Goal: Task Accomplishment & Management: Manage account settings

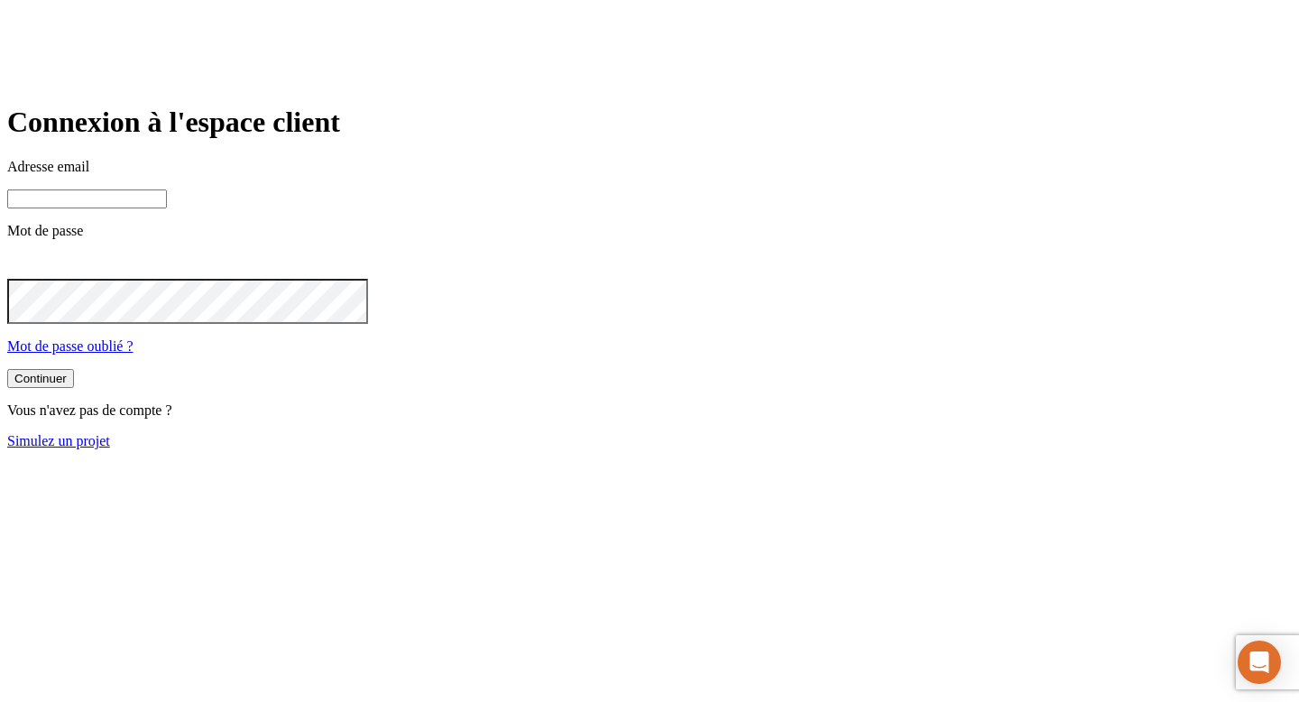
click at [167, 208] on input at bounding box center [87, 199] width 160 height 19
paste input "[PERSON_NAME][DOMAIN_NAME][EMAIL_ADDRESS][DOMAIN_NAME]"
type input "[PERSON_NAME][DOMAIN_NAME][EMAIL_ADDRESS][DOMAIN_NAME]"
click at [74, 390] on button "Continuer" at bounding box center [40, 380] width 67 height 19
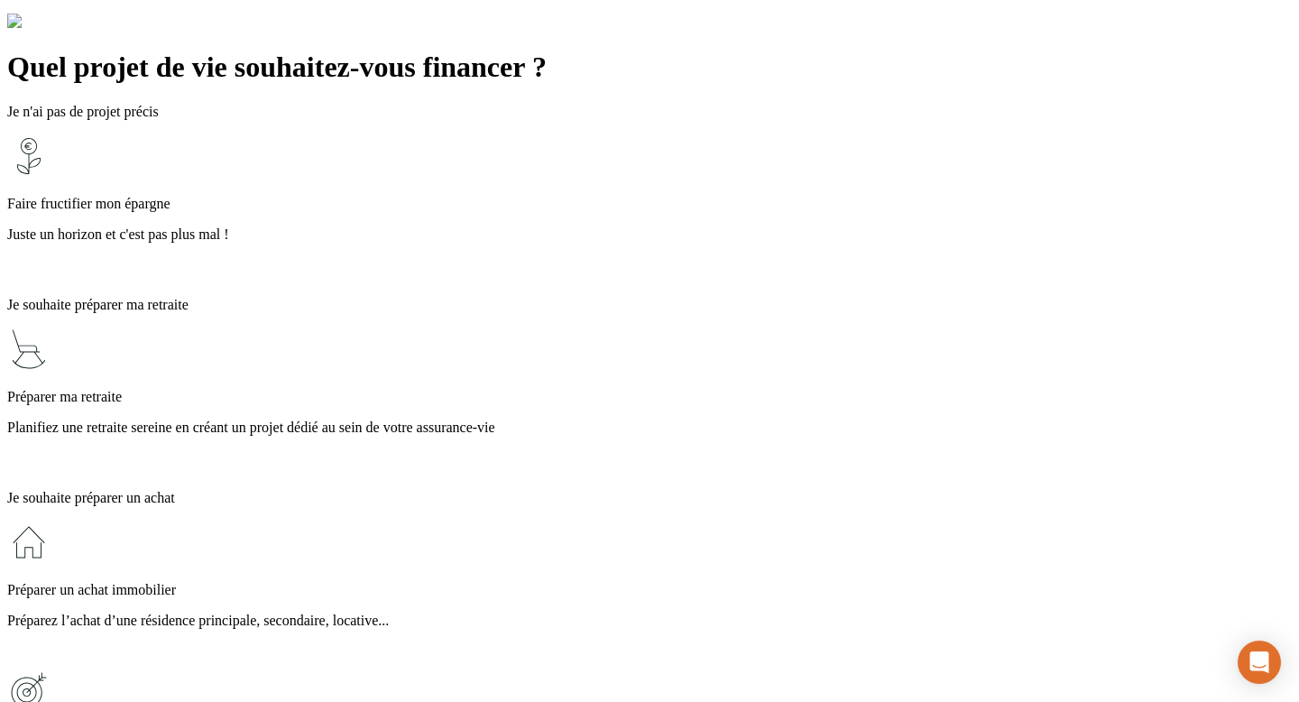
scroll to position [88, 0]
click at [658, 419] on p "Planifiez une retraite sereine en créant un projet dédié au sein de votre assur…" at bounding box center [649, 427] width 1285 height 16
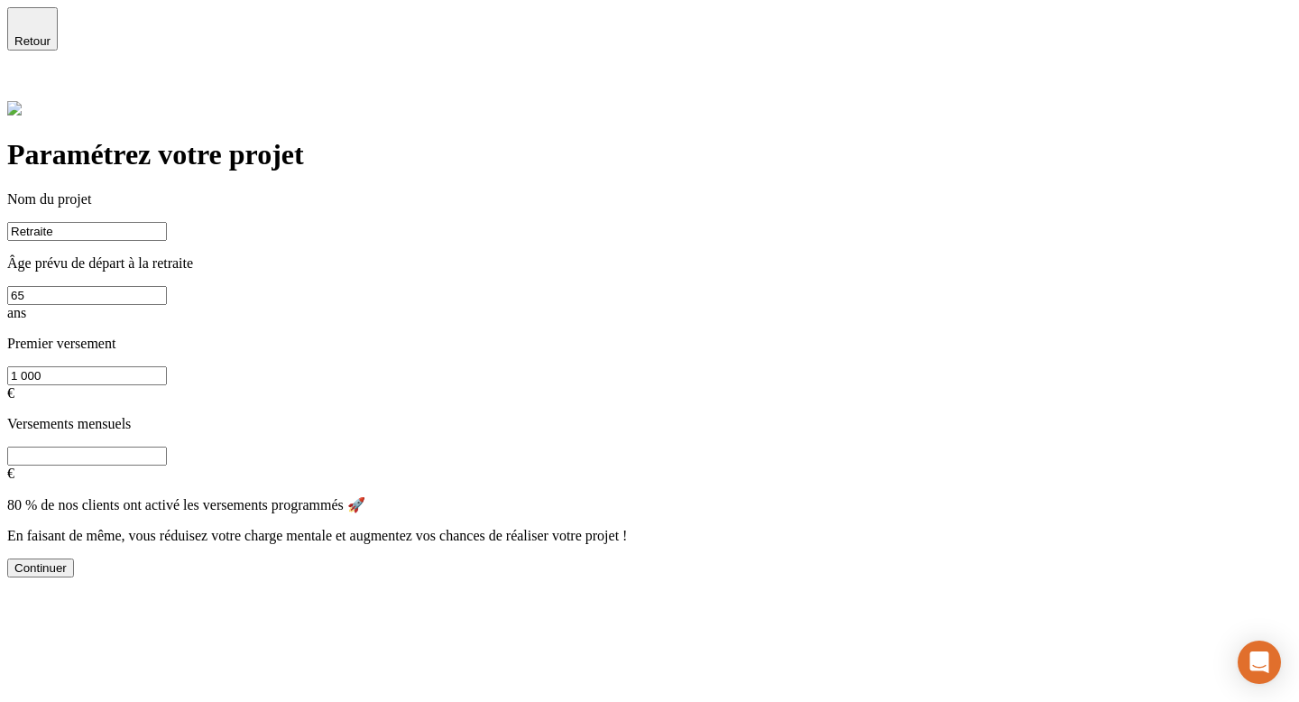
click at [74, 559] on button "Continuer" at bounding box center [40, 568] width 67 height 19
type input "0"
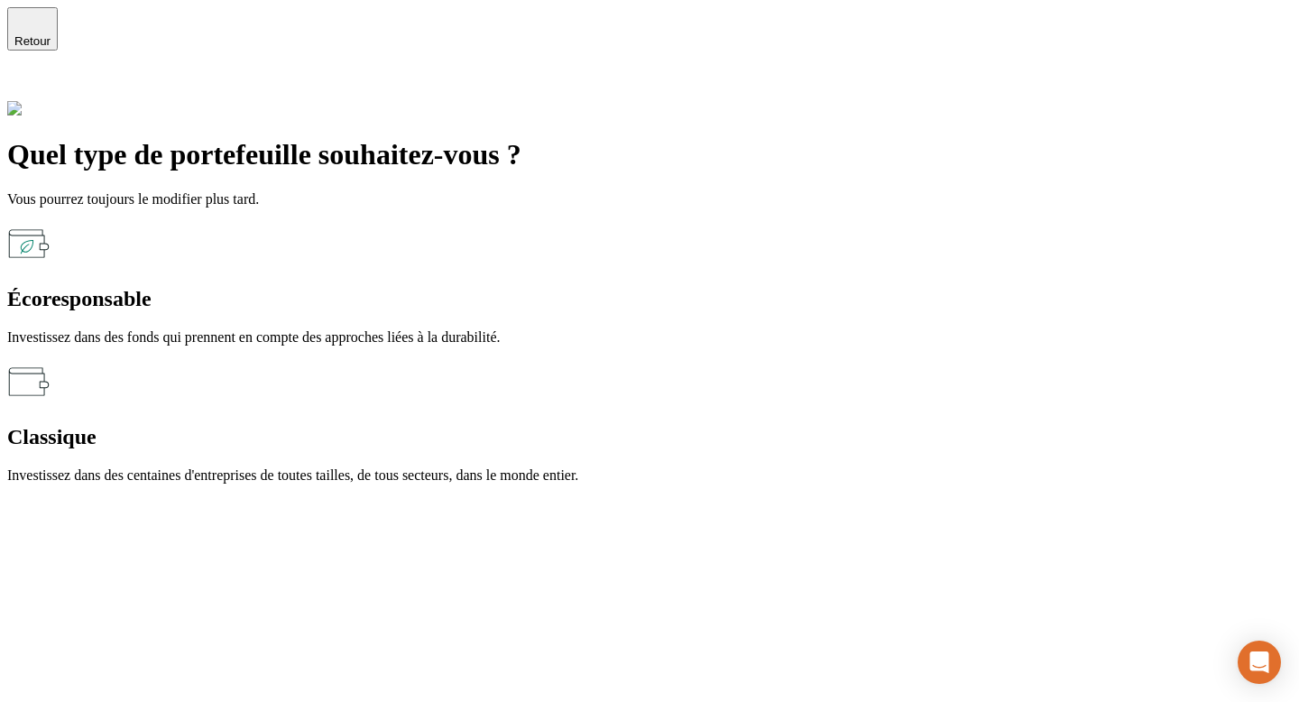
click at [474, 329] on p "Investissez dans des fonds qui prennent en compte des approches liées à la dura…" at bounding box center [649, 337] width 1285 height 16
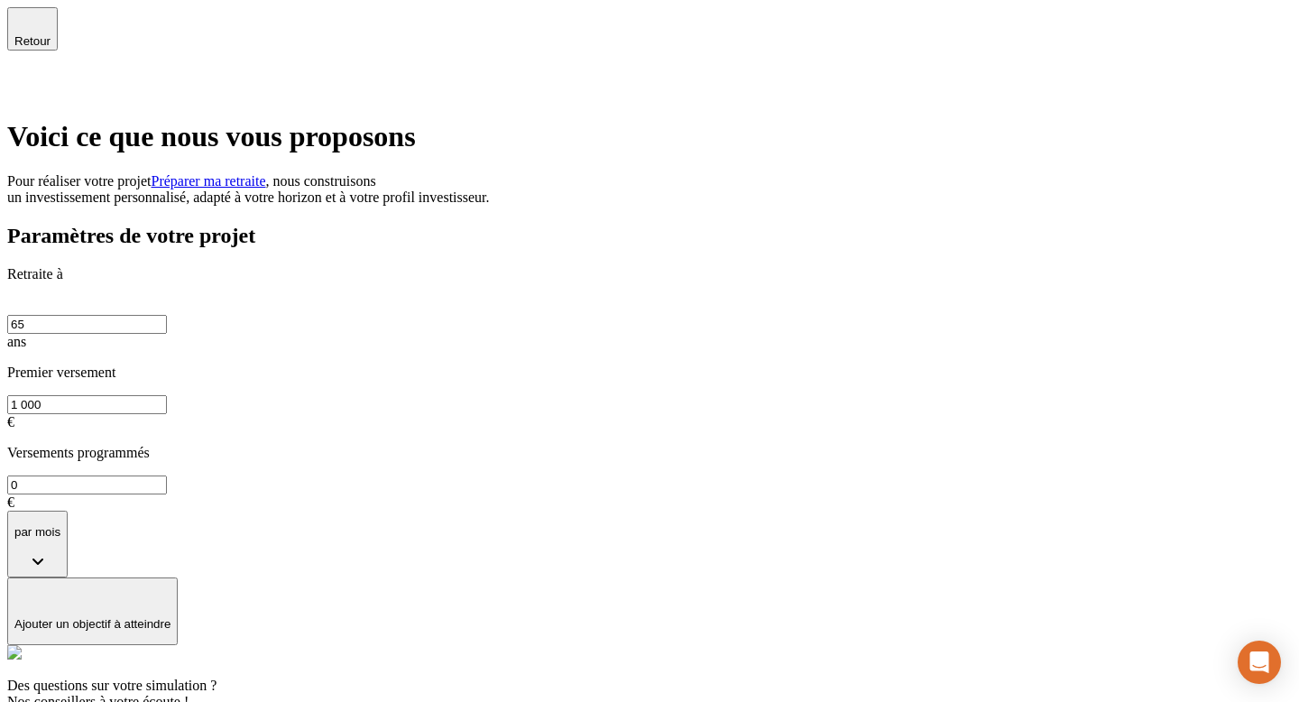
click at [34, 23] on icon "button" at bounding box center [33, 21] width 22 height 22
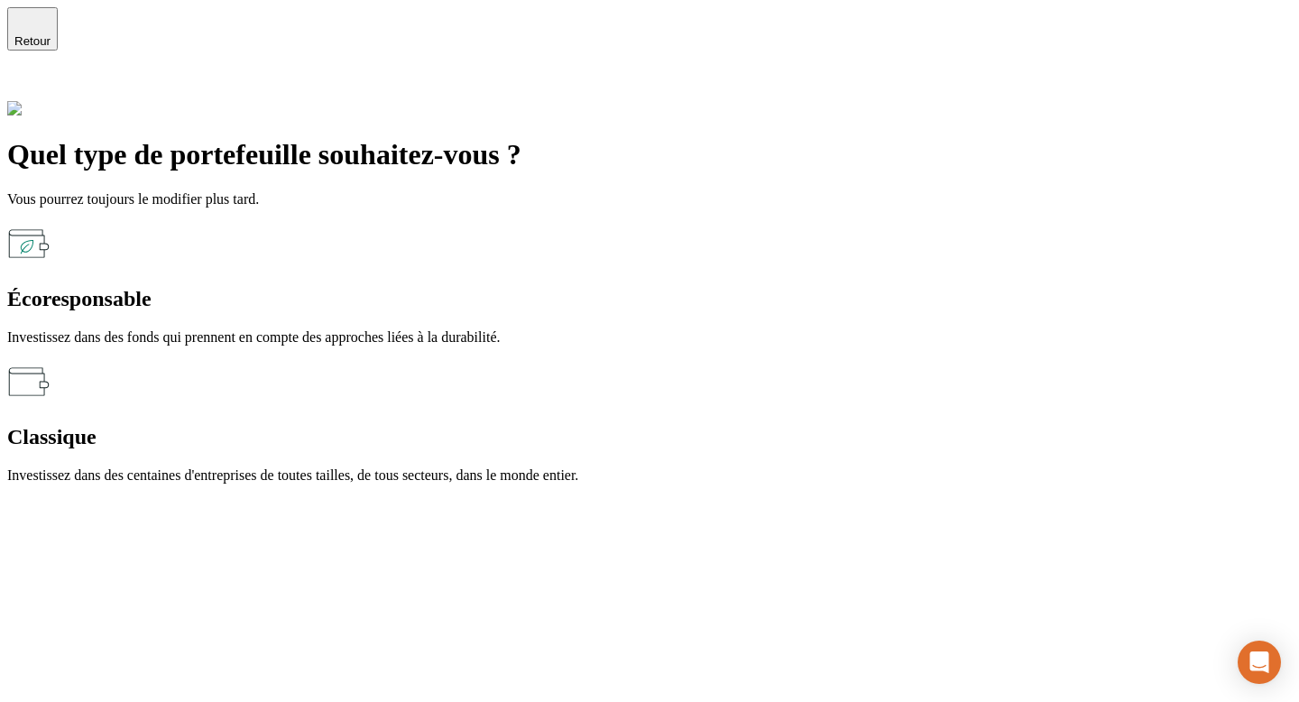
click at [34, 23] on icon "button" at bounding box center [33, 21] width 22 height 22
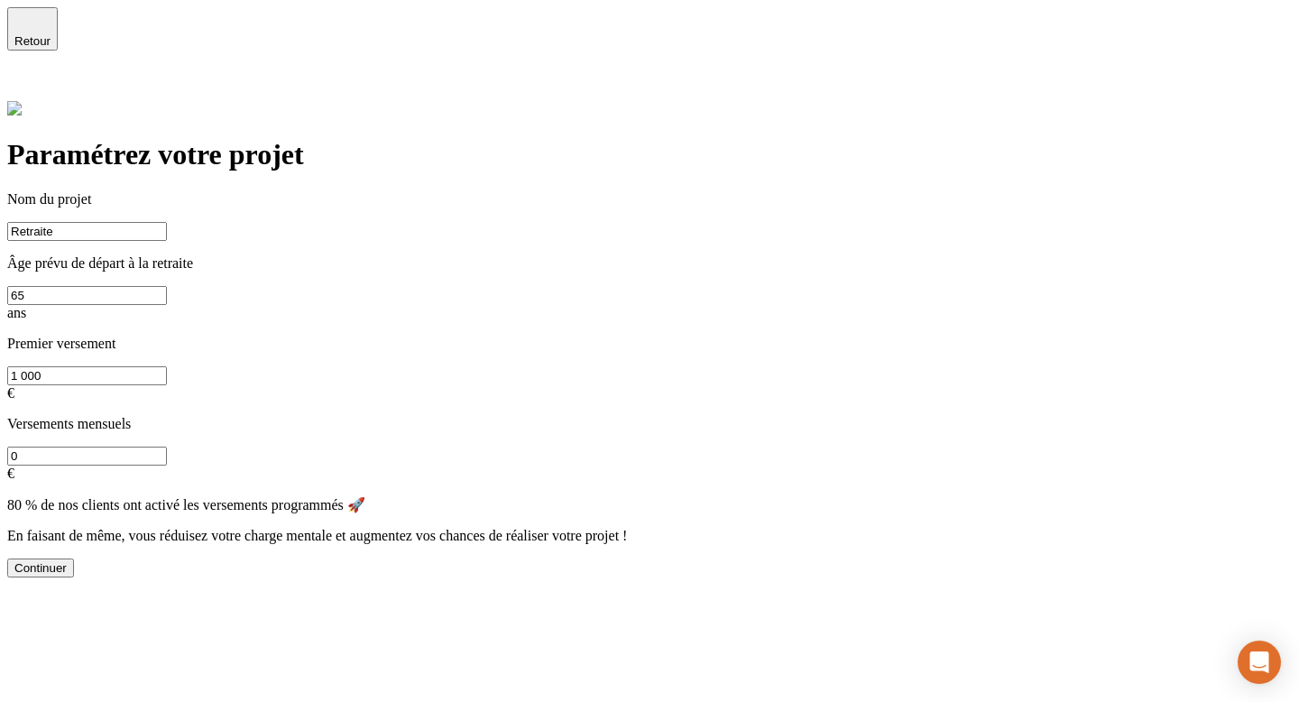
click at [34, 23] on icon "button" at bounding box center [33, 21] width 22 height 22
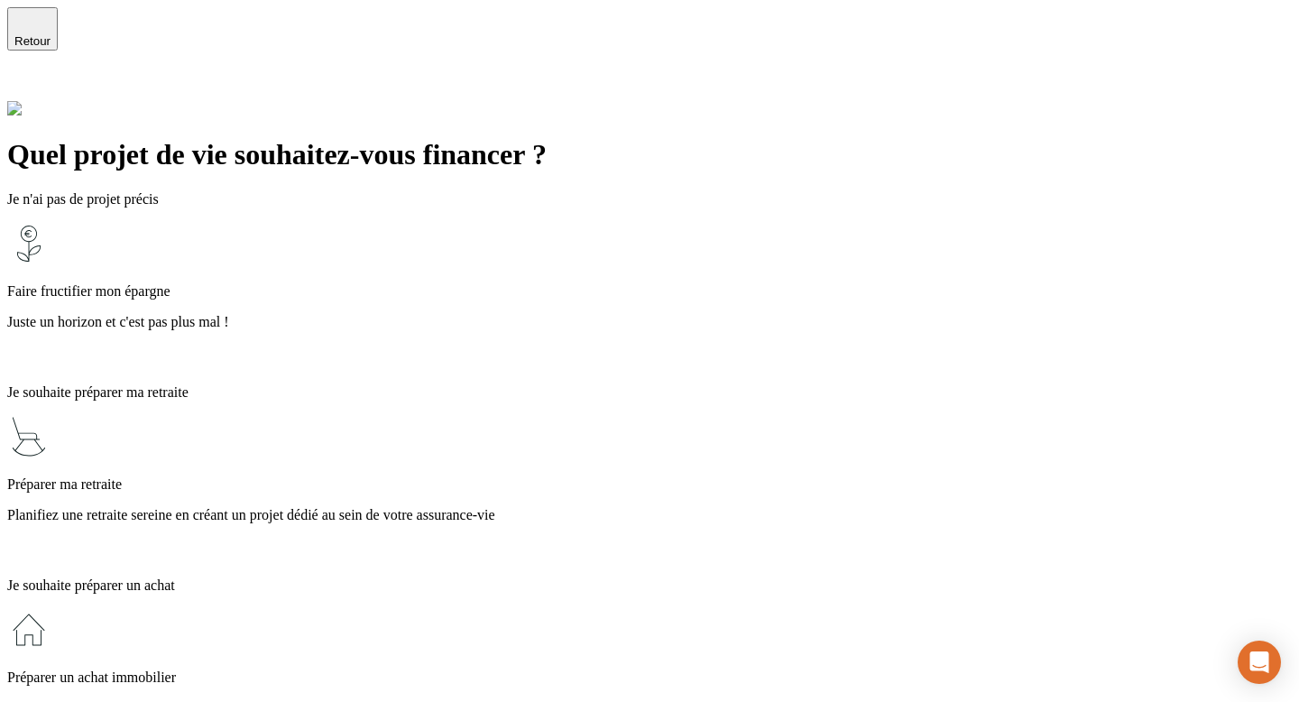
click at [51, 37] on span "Retour" at bounding box center [32, 41] width 36 height 14
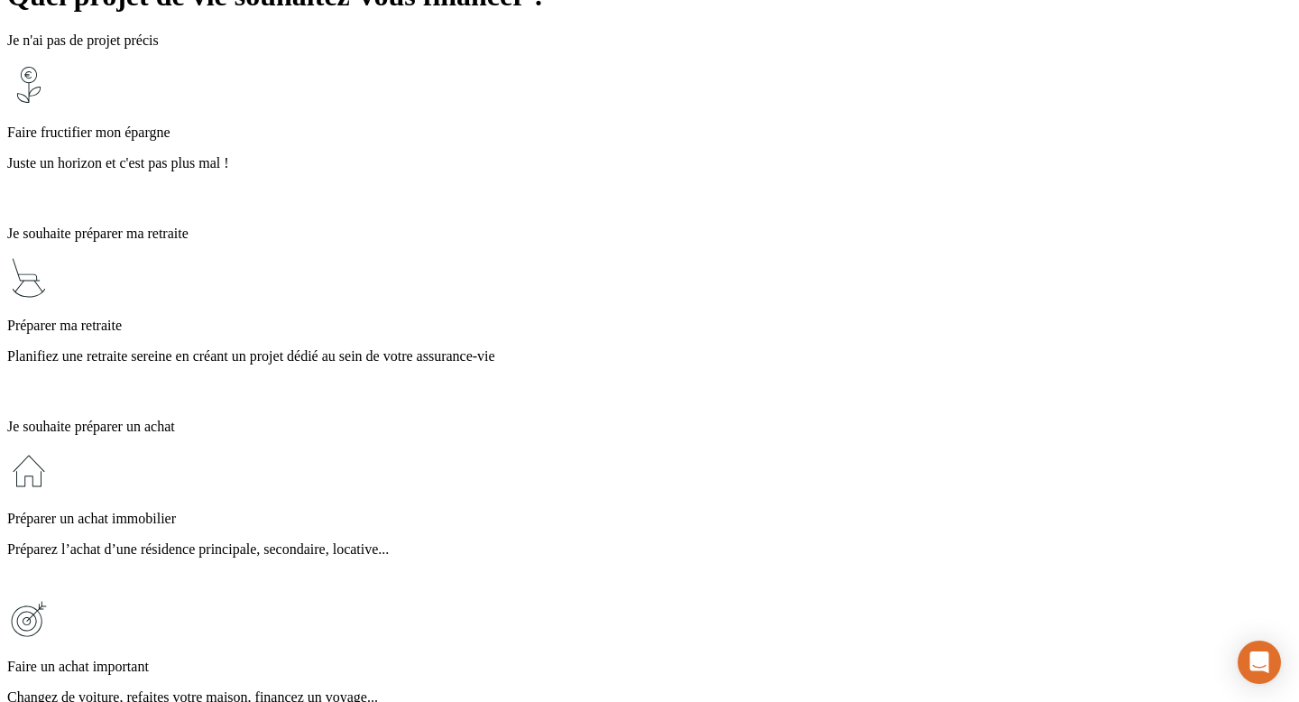
scroll to position [168, 0]
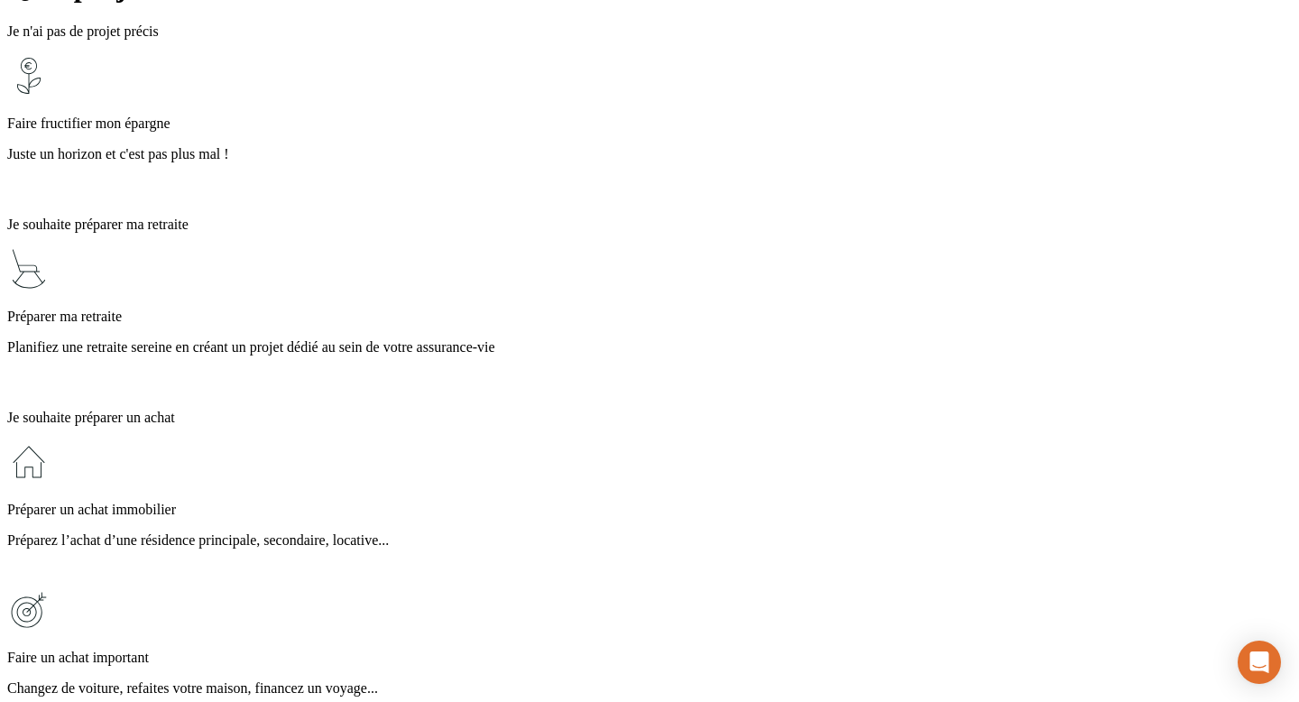
click at [528, 680] on p "Changez de voiture, refaites votre maison, financez un voyage..." at bounding box center [649, 688] width 1285 height 16
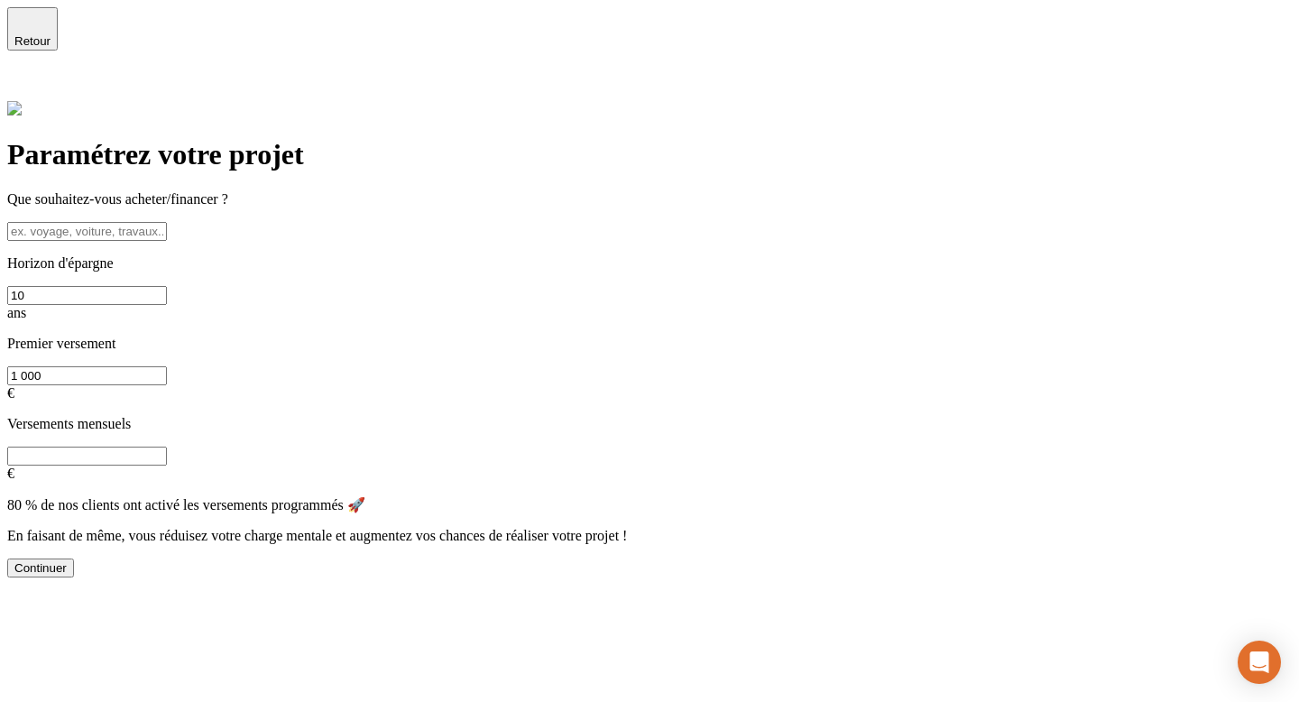
click at [67, 561] on div "Continuer" at bounding box center [40, 568] width 52 height 14
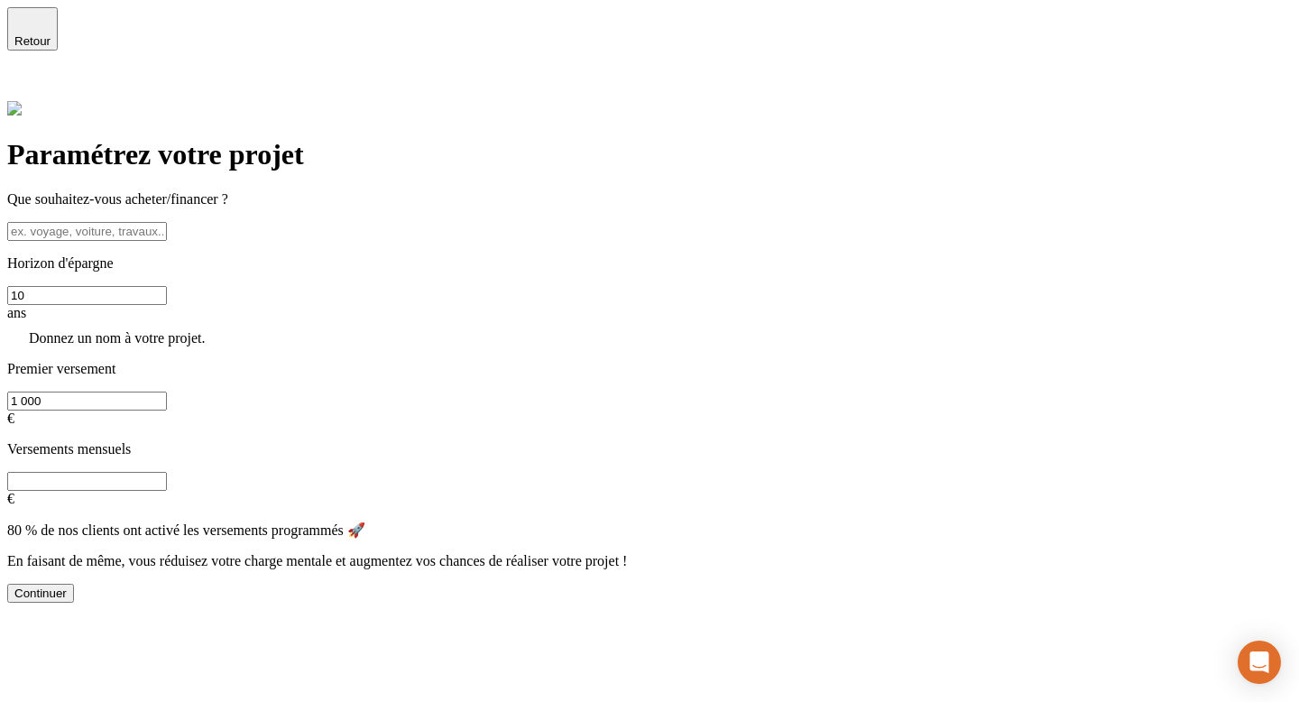
click at [167, 222] on input at bounding box center [87, 231] width 160 height 19
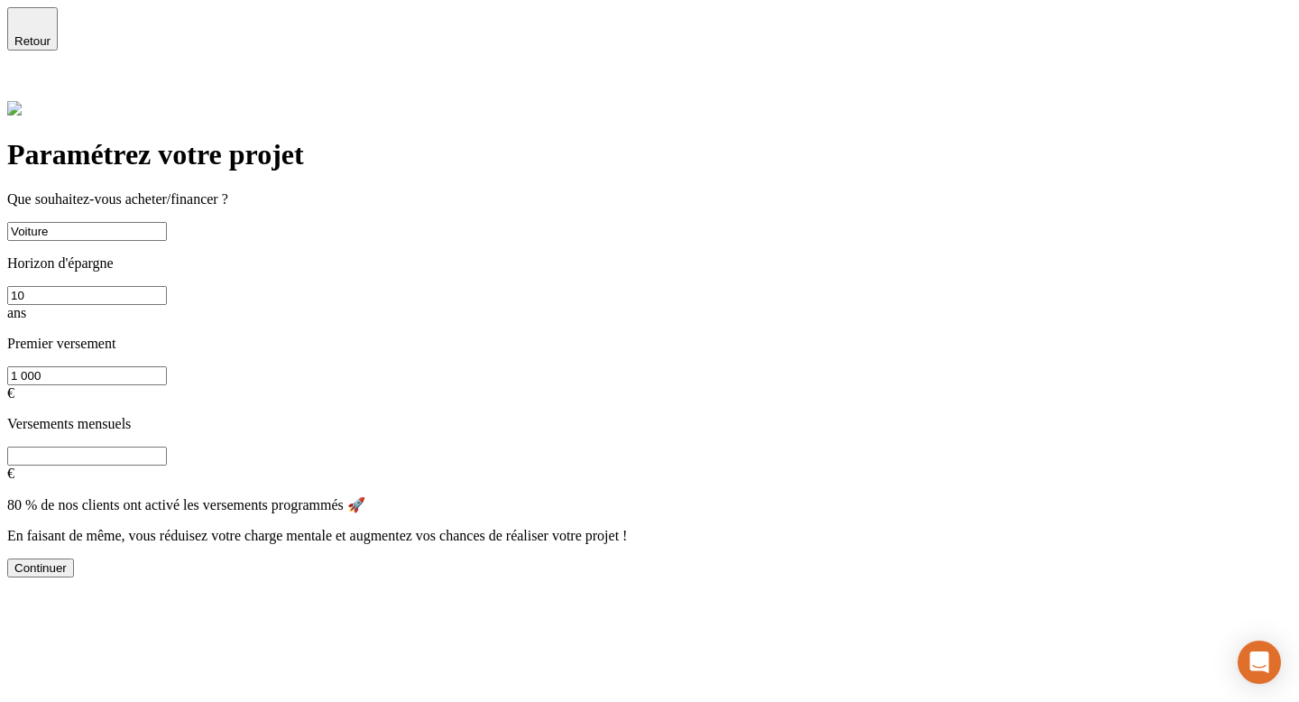
type input "Voiture"
click at [74, 559] on button "Continuer" at bounding box center [40, 568] width 67 height 19
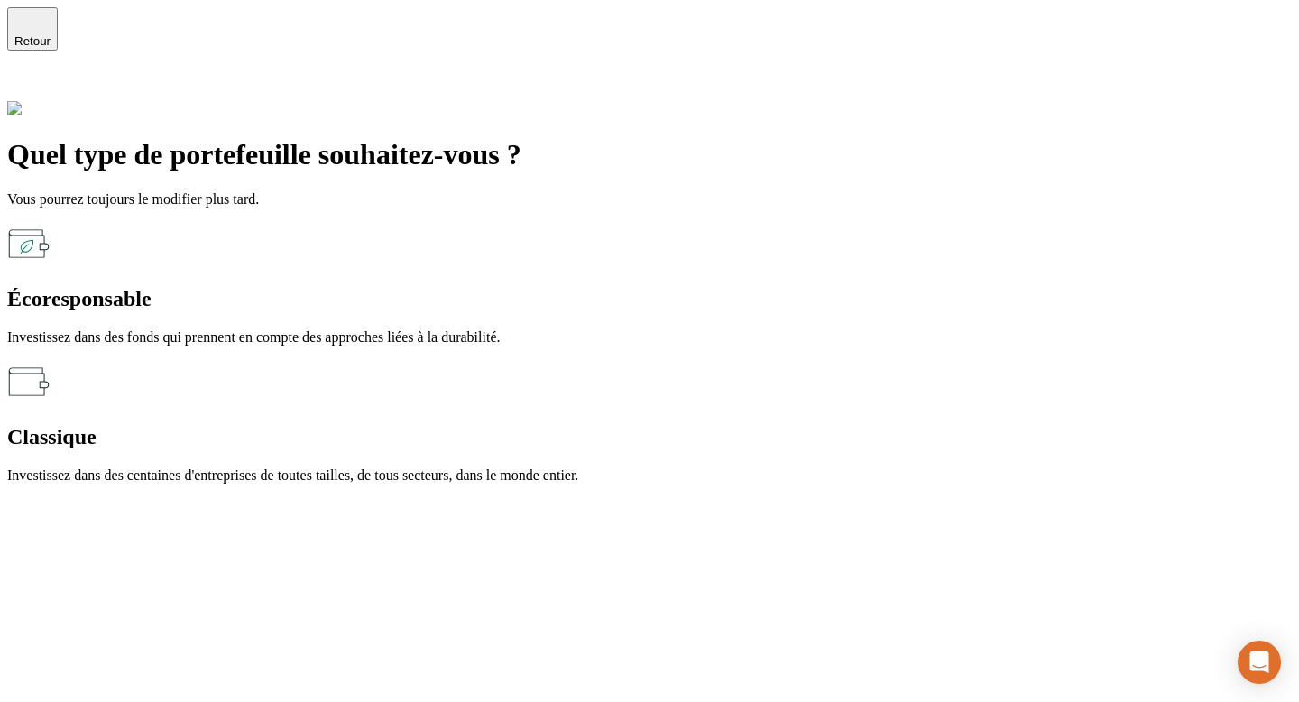
click at [742, 360] on div "Classique Investissez dans des centaines d'entreprises de toutes tailles, de to…" at bounding box center [649, 422] width 1285 height 124
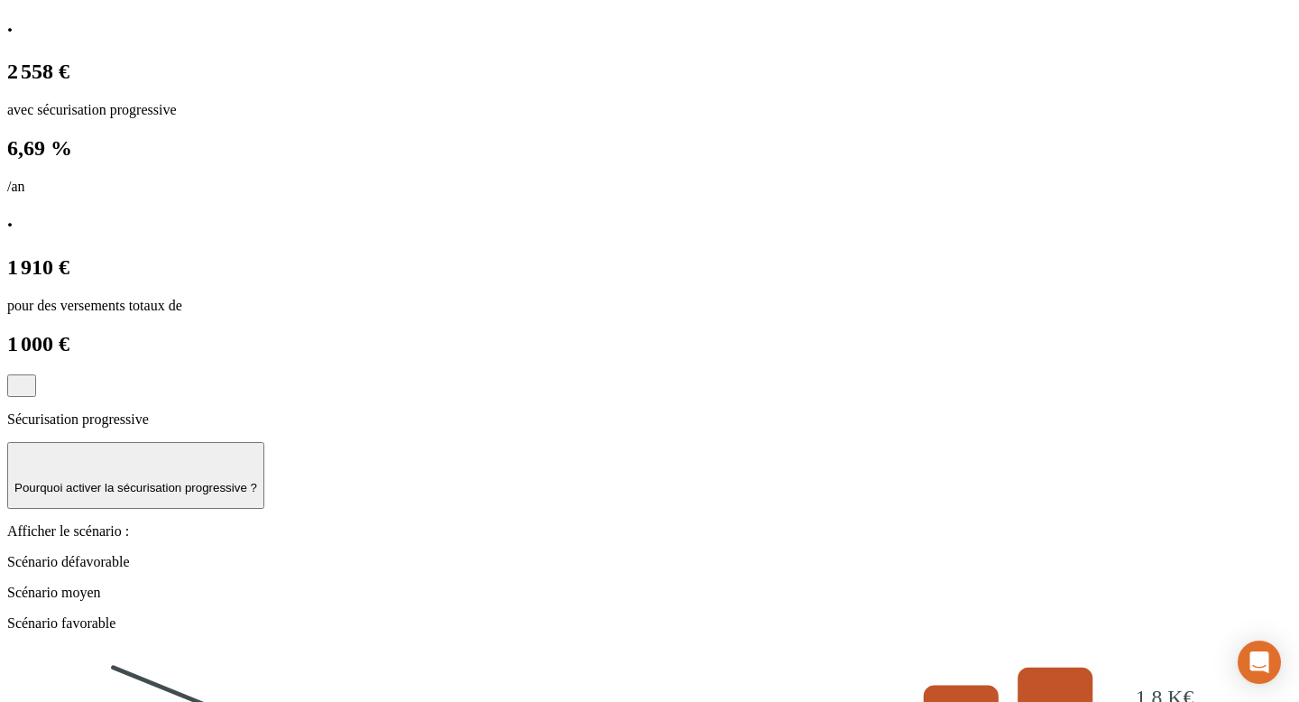
scroll to position [1764, 0]
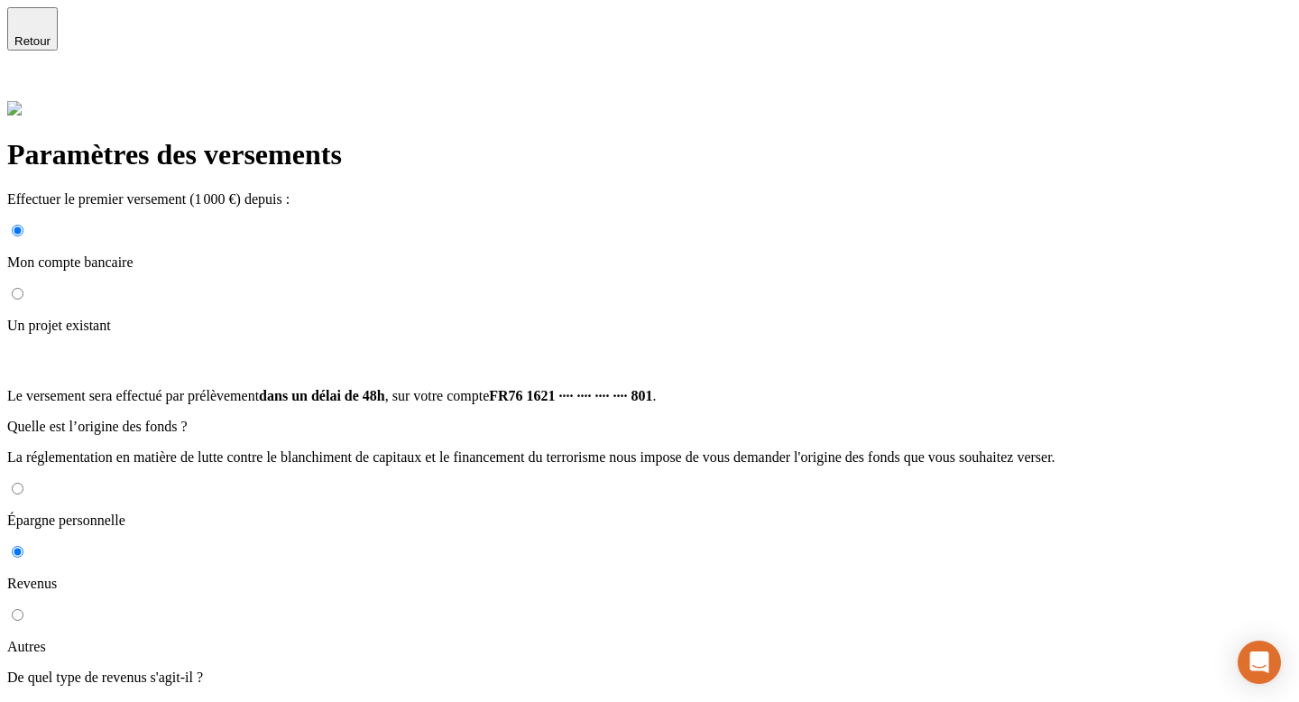
scroll to position [190, 0]
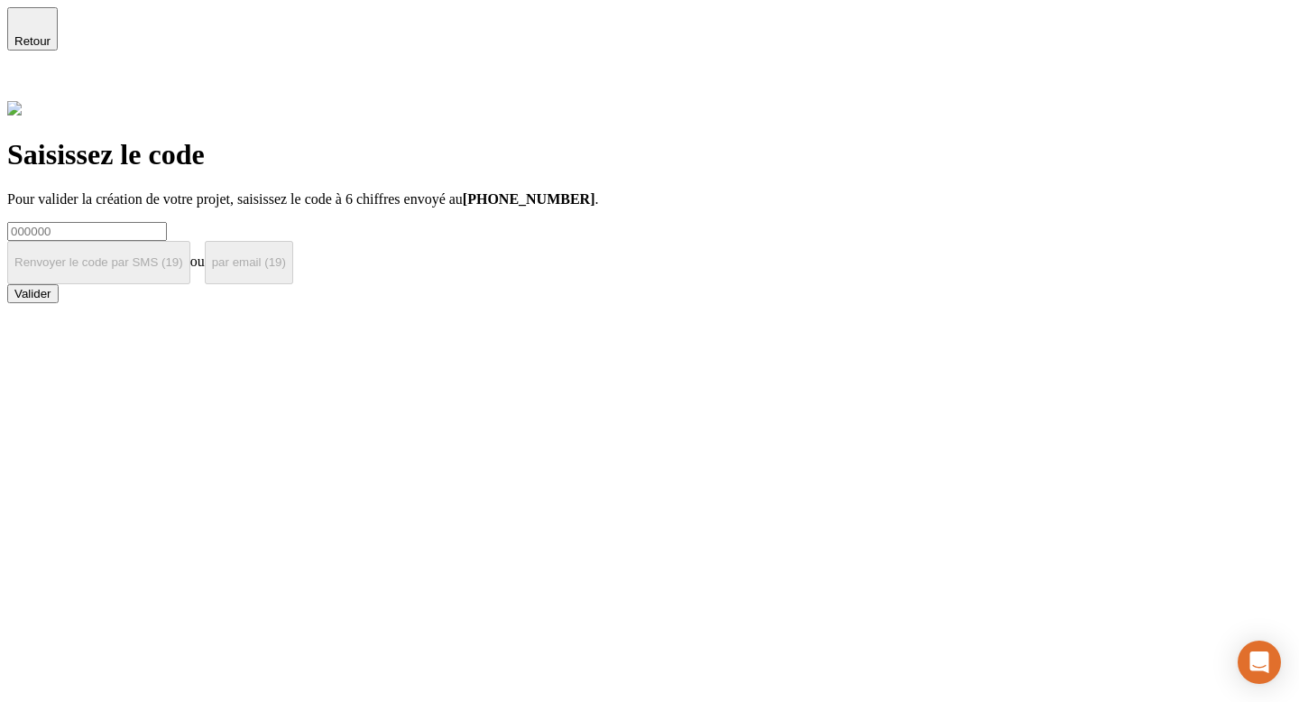
click at [167, 222] on input at bounding box center [87, 231] width 160 height 19
type input "000000"
click at [59, 303] on button "Valider" at bounding box center [32, 293] width 51 height 19
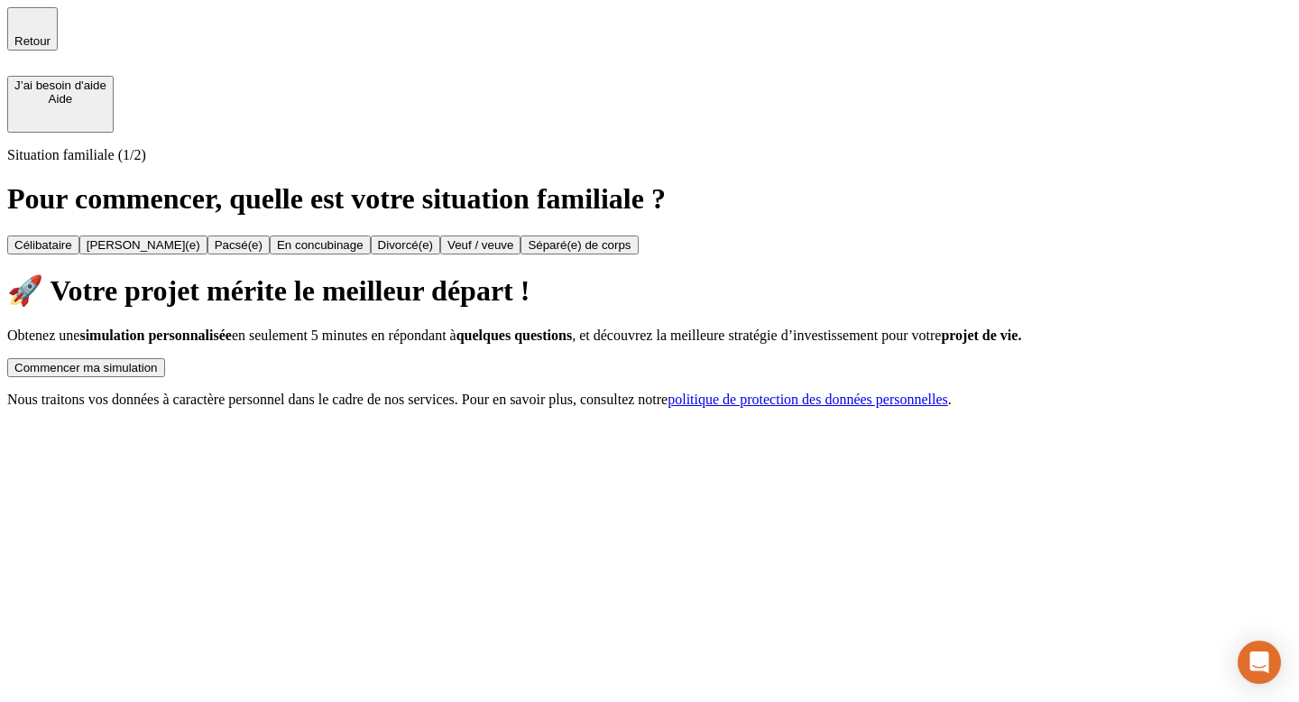
click at [158, 361] on div "Commencer ma simulation" at bounding box center [85, 368] width 143 height 14
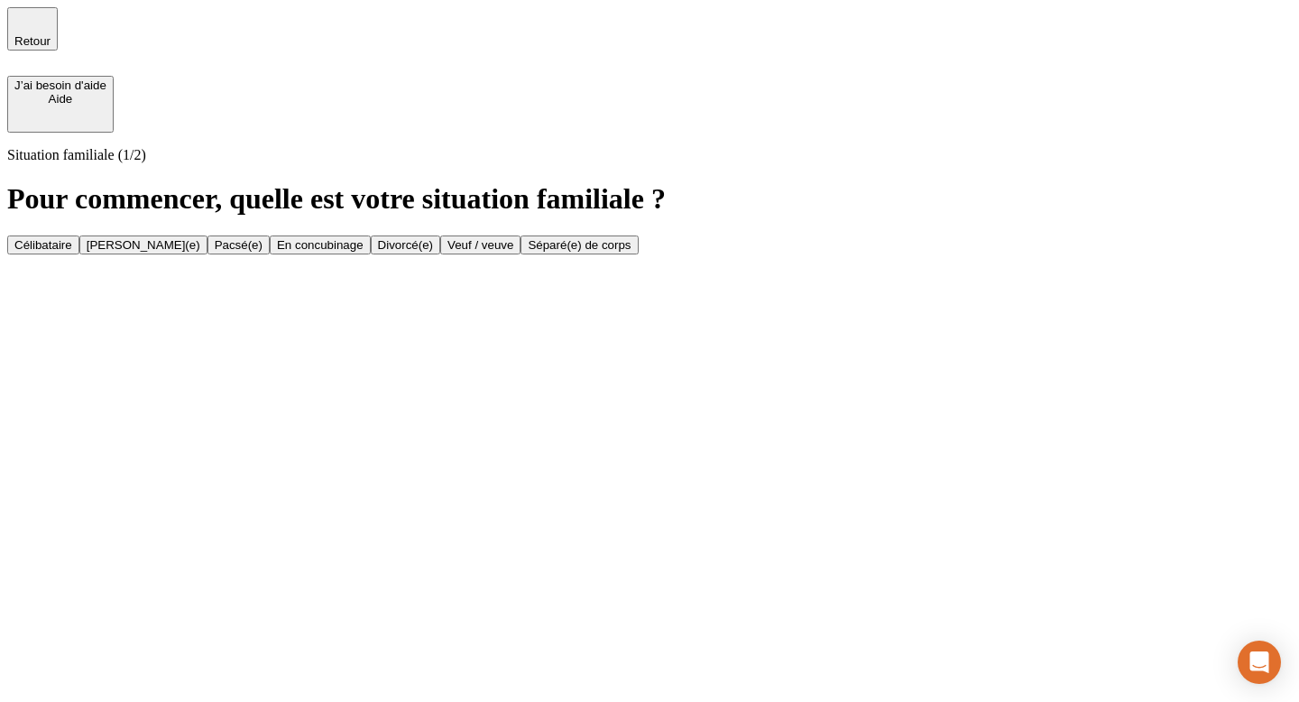
click at [79, 236] on button "Célibataire" at bounding box center [43, 245] width 72 height 19
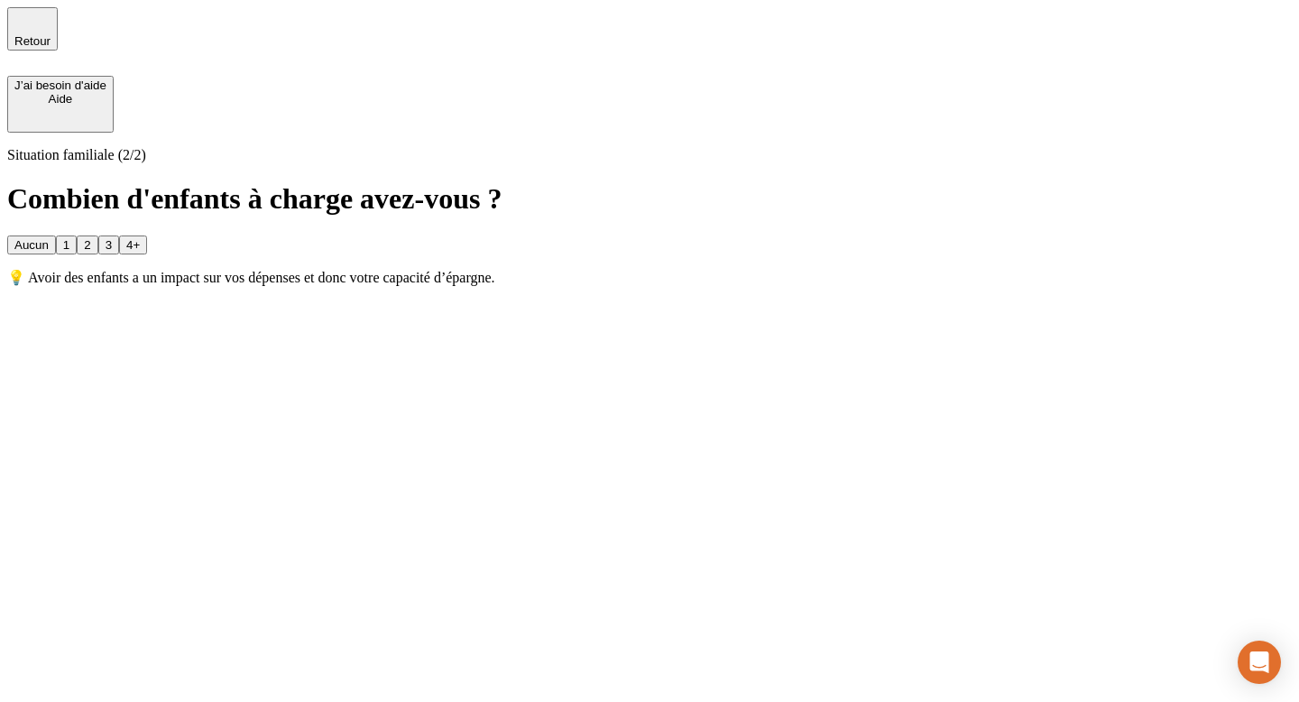
click at [77, 236] on button "1" at bounding box center [66, 245] width 21 height 19
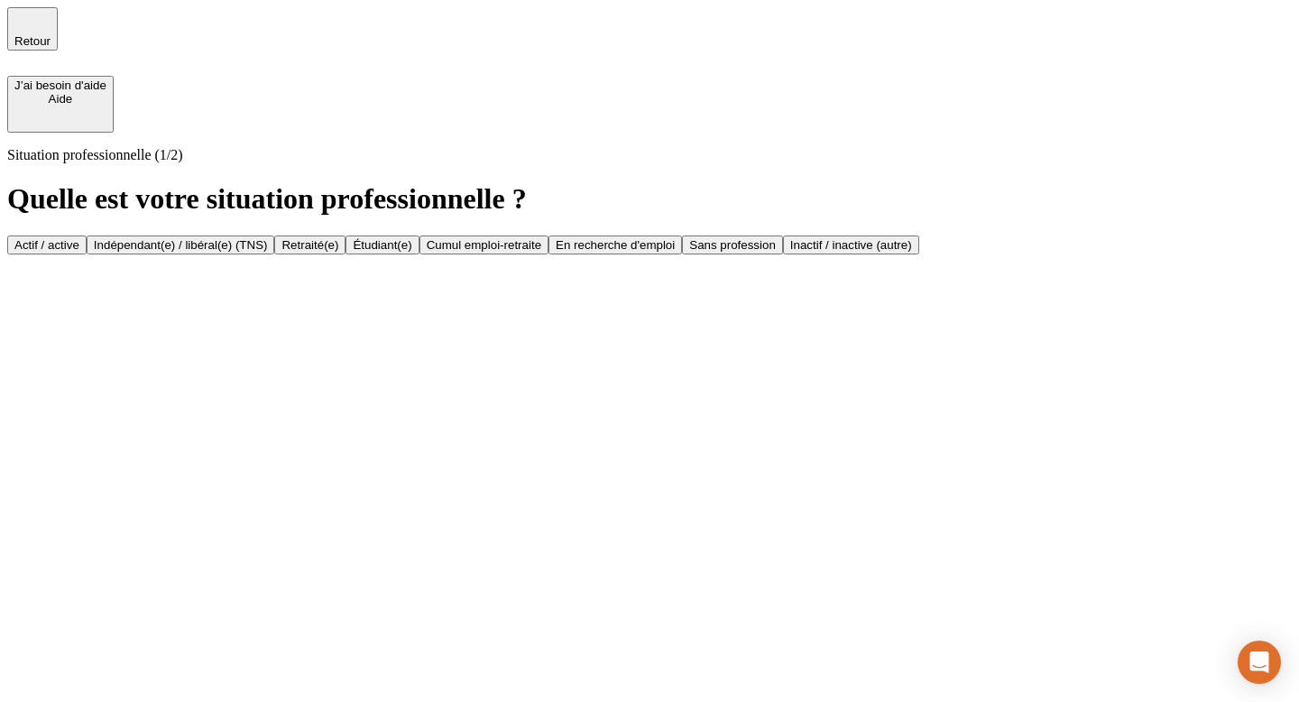
click at [87, 236] on button "Actif / active" at bounding box center [46, 245] width 79 height 19
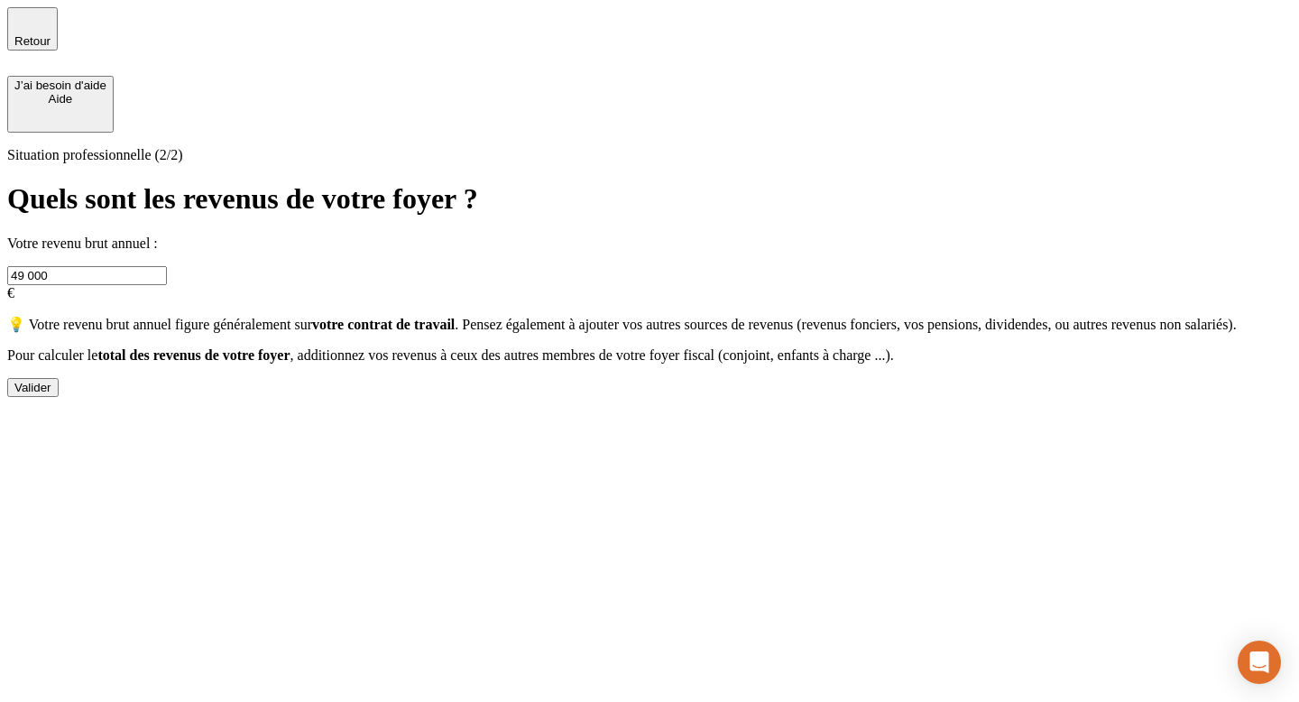
click at [167, 266] on input "49 000" at bounding box center [87, 275] width 160 height 19
type input "200 000"
click at [59, 397] on button "Valider" at bounding box center [32, 387] width 51 height 19
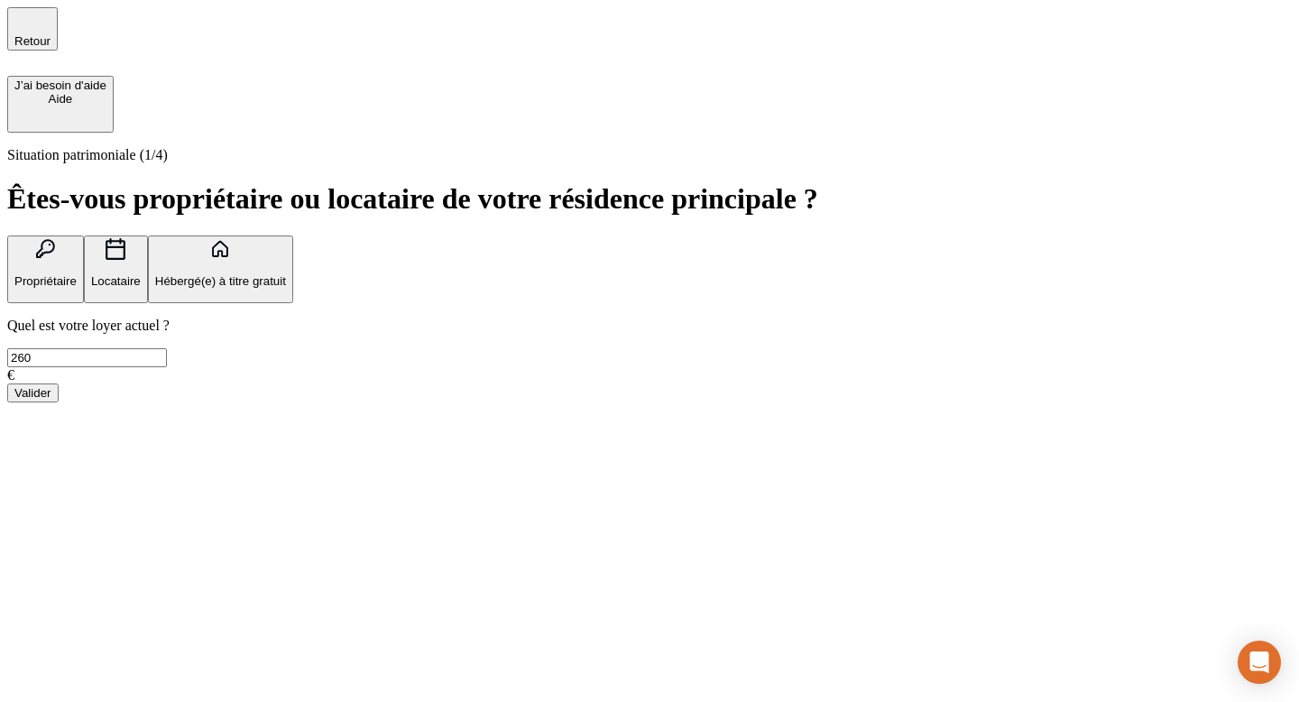
click at [51, 400] on div "Valider" at bounding box center [32, 393] width 37 height 14
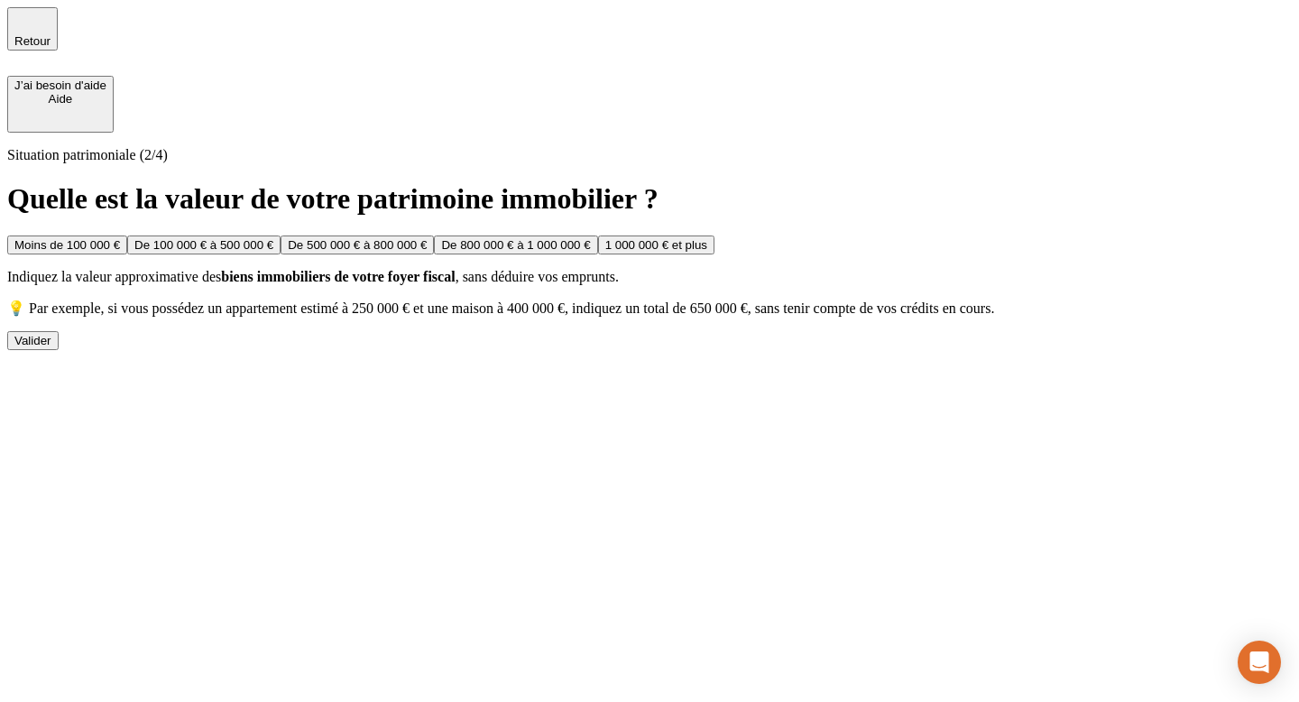
click at [59, 350] on button "Valider" at bounding box center [32, 340] width 51 height 19
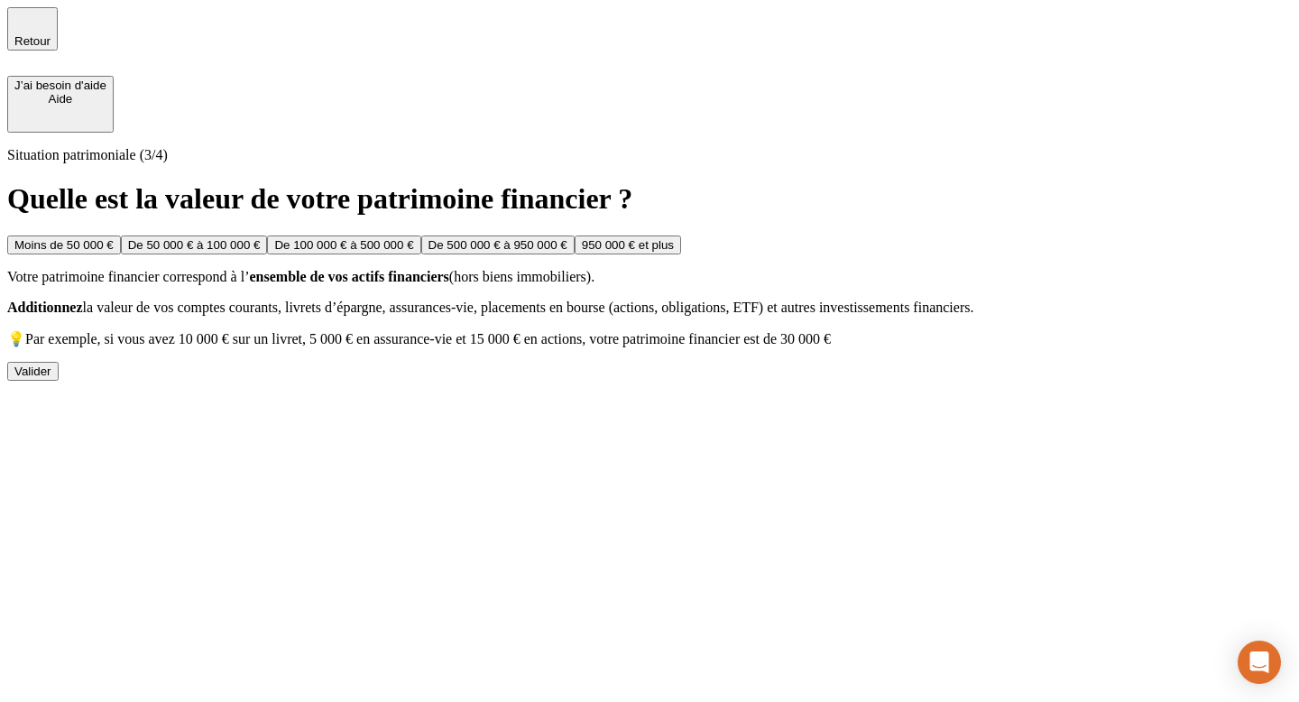
click at [59, 381] on button "Valider" at bounding box center [32, 371] width 51 height 19
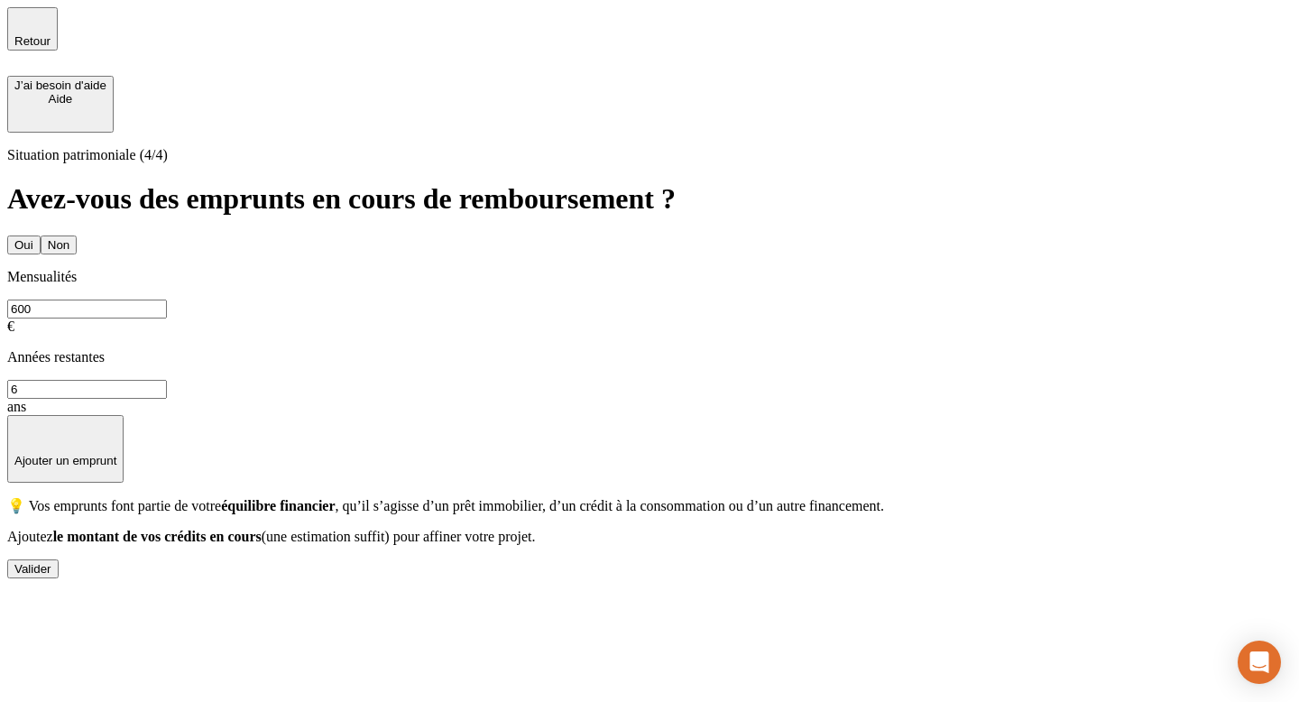
click at [59, 578] on button "Valider" at bounding box center [32, 568] width 51 height 19
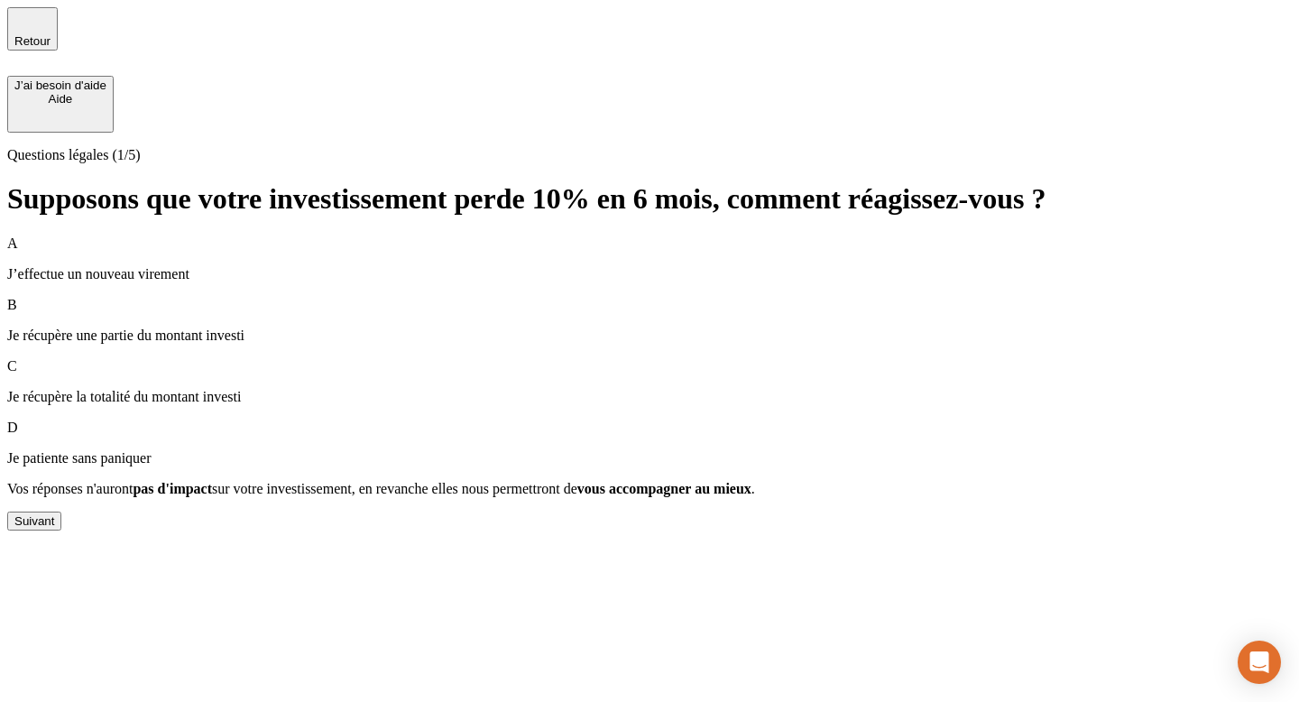
click at [61, 531] on button "Suivant" at bounding box center [34, 521] width 54 height 19
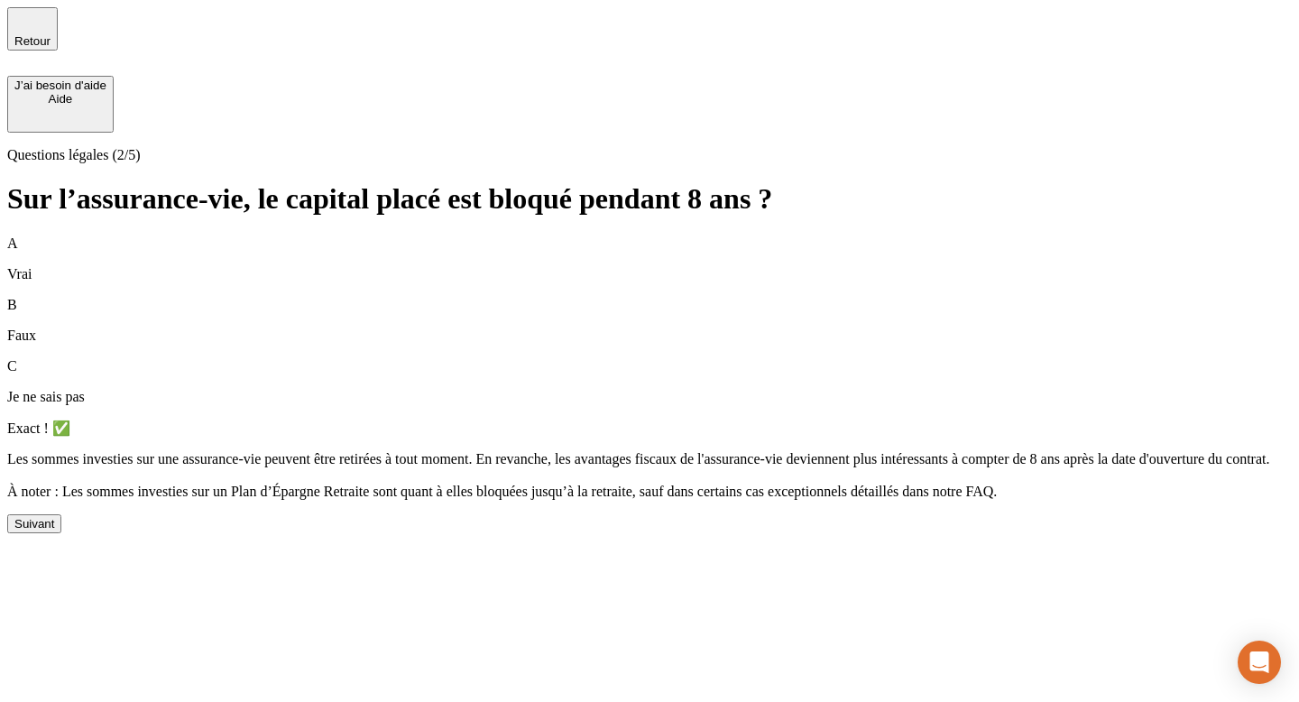
click at [61, 533] on button "Suivant" at bounding box center [34, 523] width 54 height 19
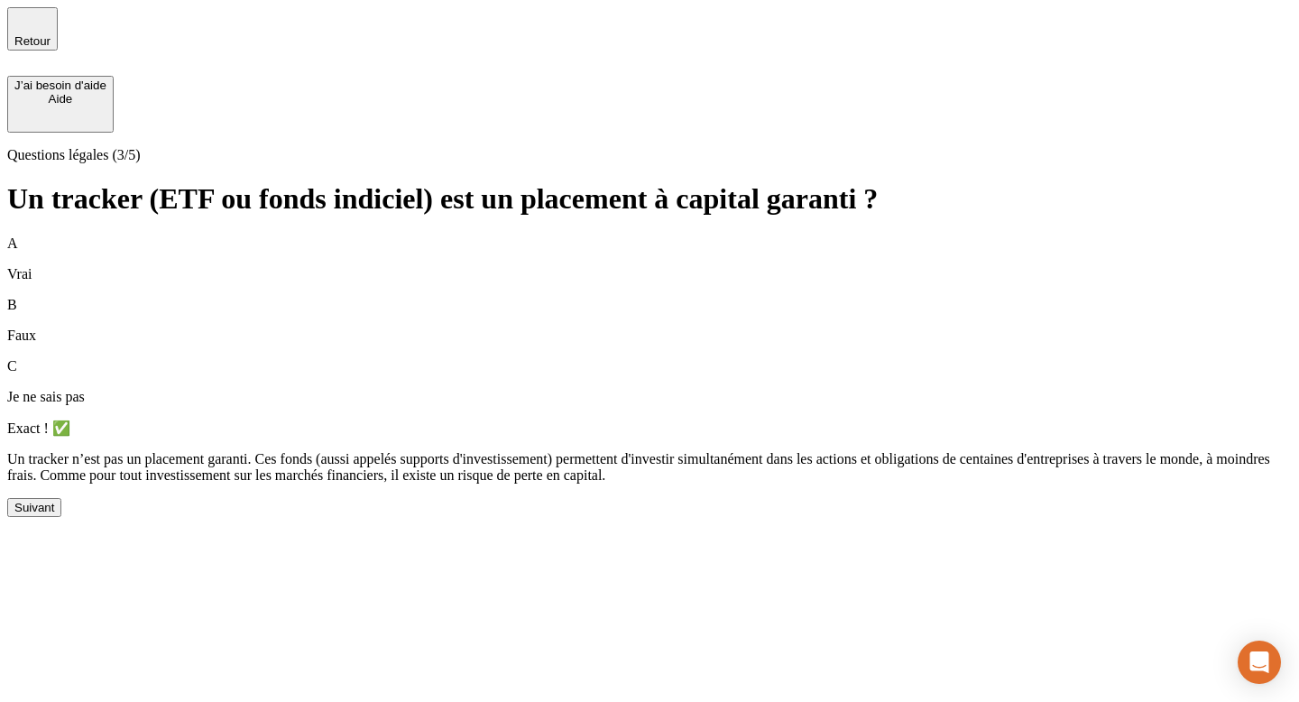
click at [61, 517] on button "Suivant" at bounding box center [34, 507] width 54 height 19
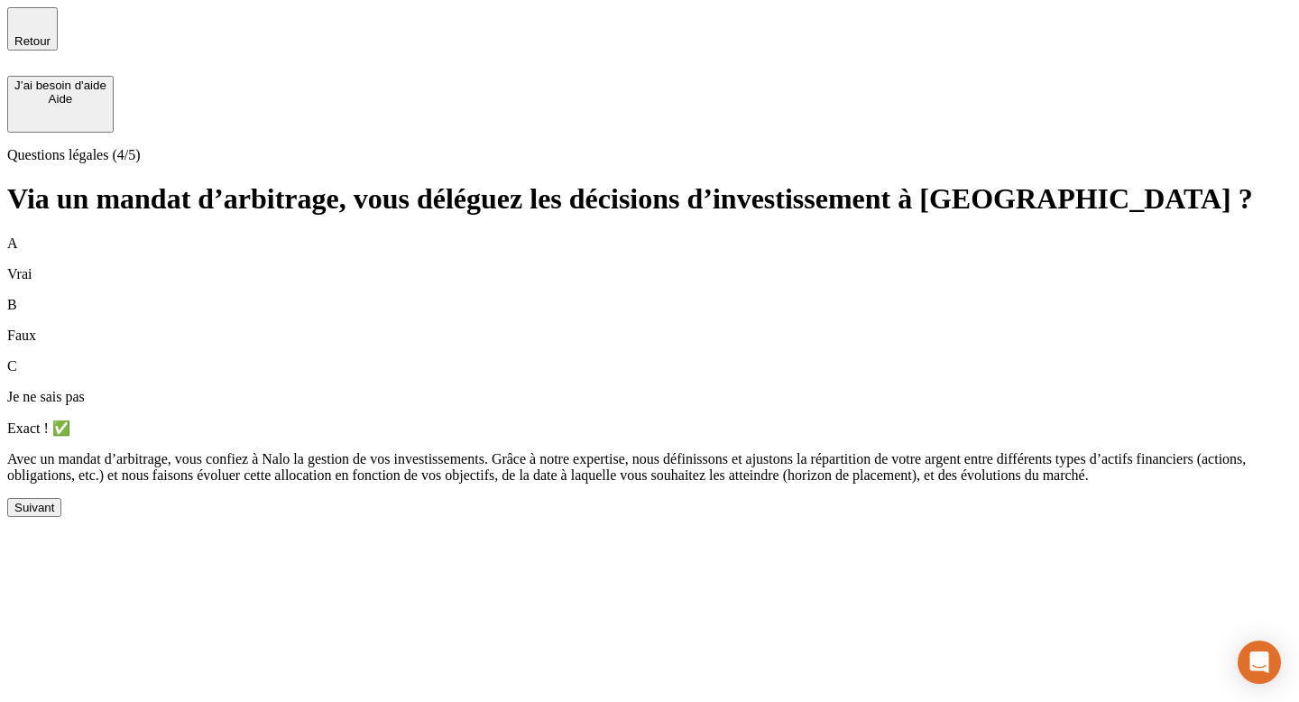
click at [61, 517] on button "Suivant" at bounding box center [34, 507] width 54 height 19
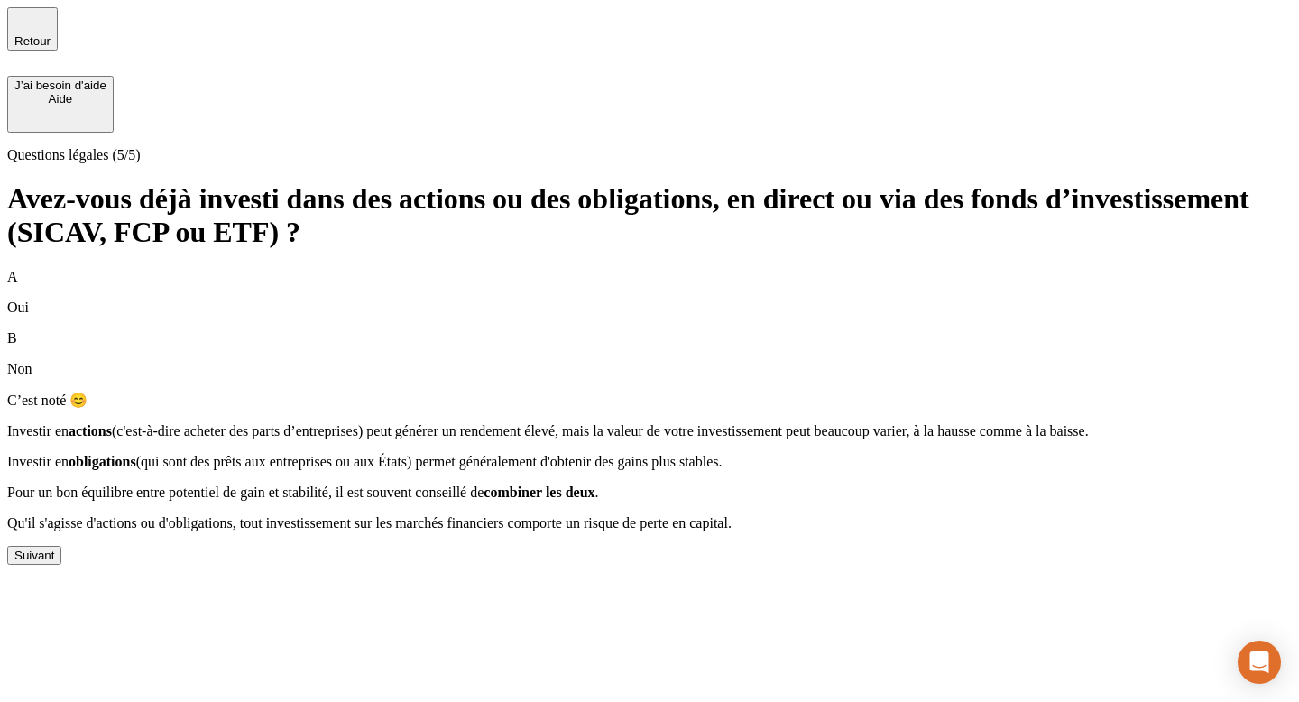
click at [397, 565] on div "A Oui B Non C’est noté 😊 Investir en actions (c'est-à-dire acheter des parts d’…" at bounding box center [649, 417] width 1285 height 296
click at [54, 562] on div "Suivant" at bounding box center [34, 556] width 40 height 14
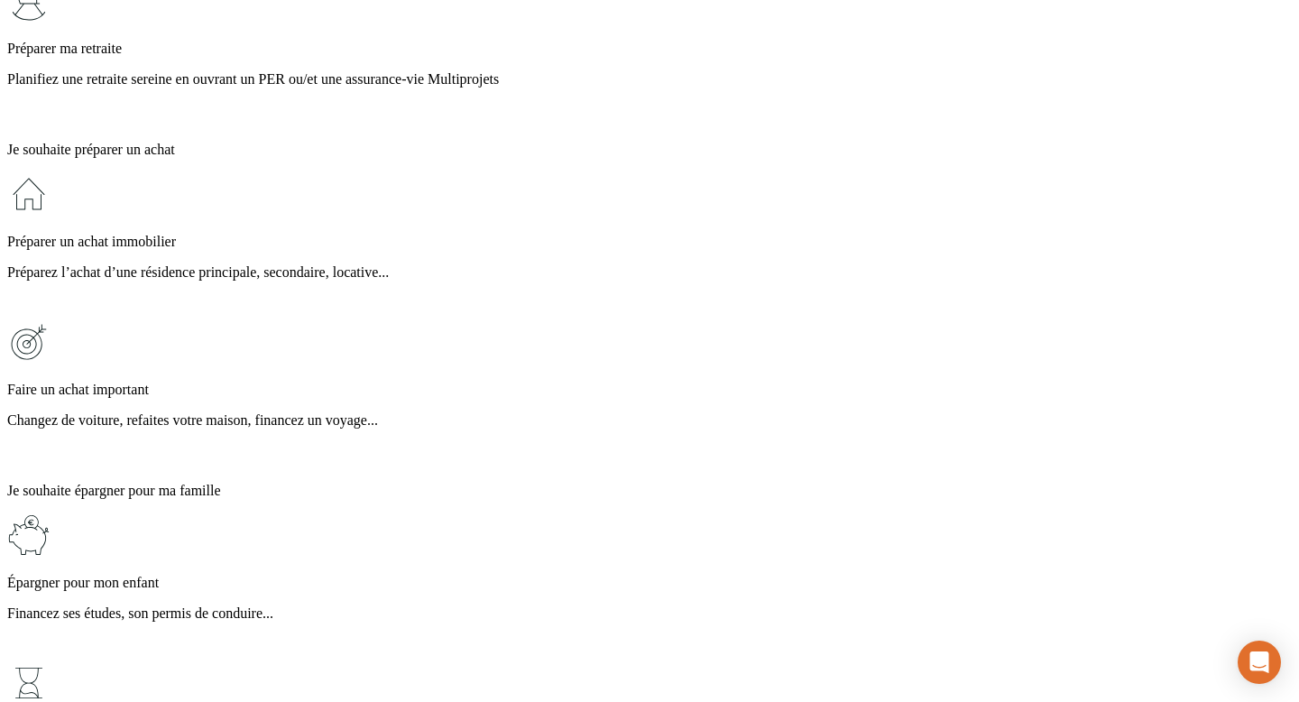
scroll to position [300, 0]
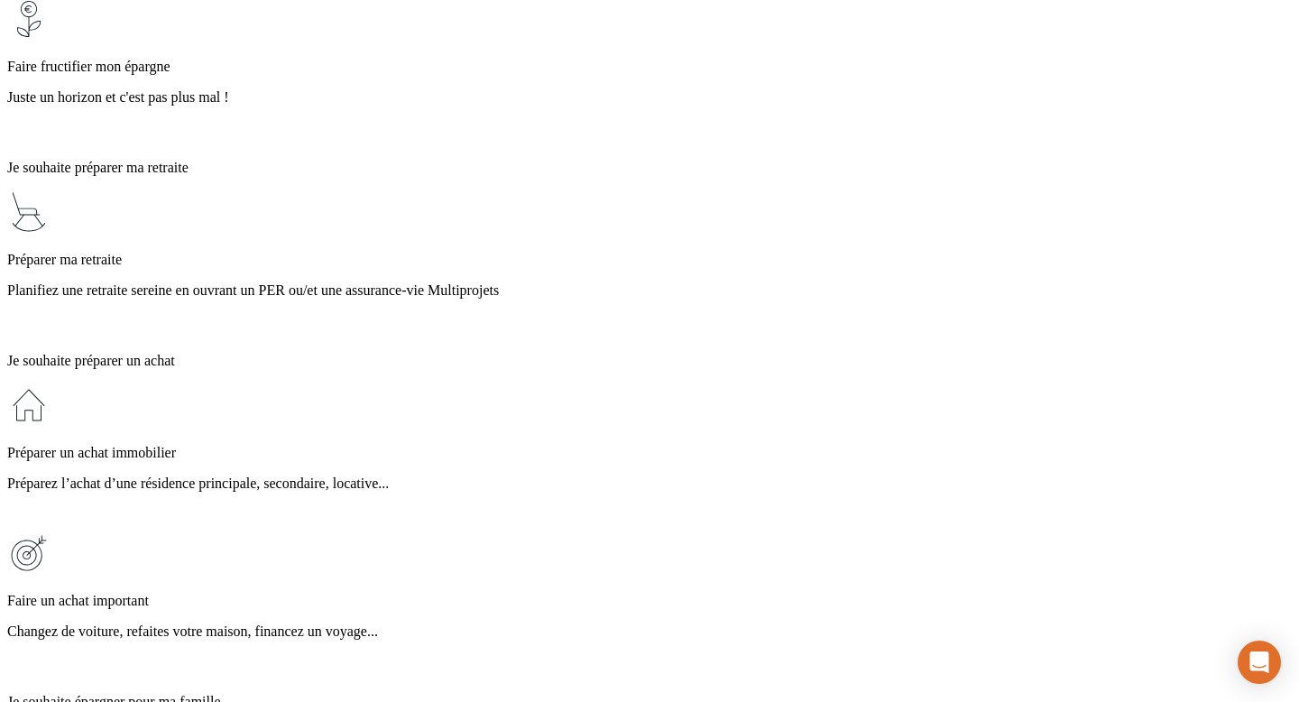
click at [717, 476] on p "Préparez l’achat d’une résidence principale, secondaire, locative..." at bounding box center [649, 484] width 1285 height 16
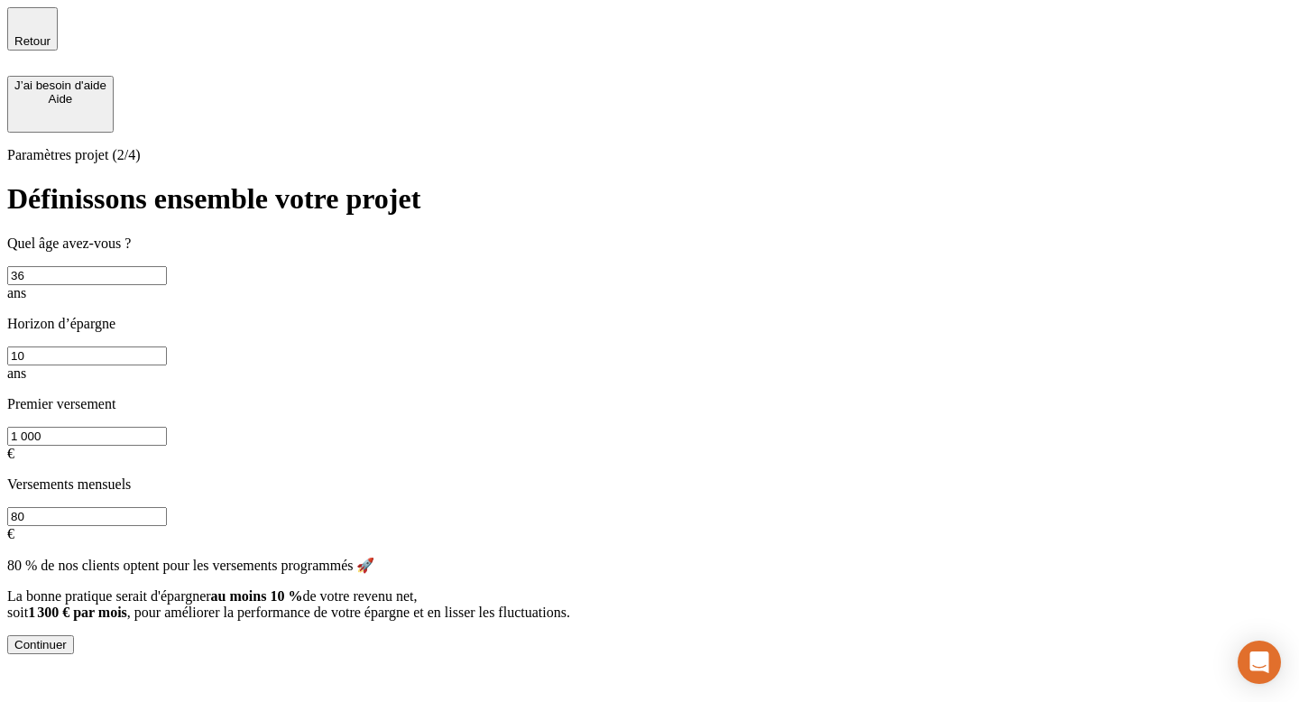
click at [167, 266] on input "36" at bounding box center [87, 275] width 160 height 19
type input "28"
click at [167, 507] on input "80" at bounding box center [87, 516] width 160 height 19
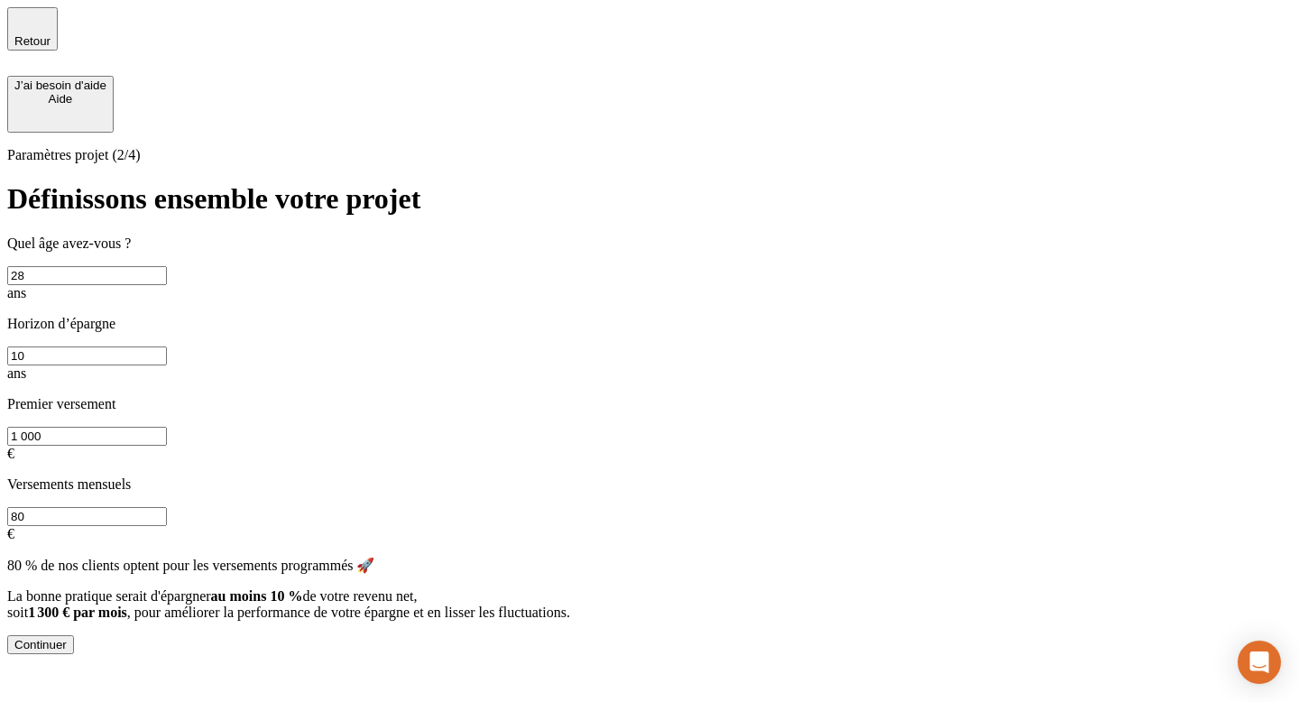
click at [167, 507] on input "80" at bounding box center [87, 516] width 160 height 19
type input "700"
click at [67, 638] on div "Continuer" at bounding box center [40, 645] width 52 height 14
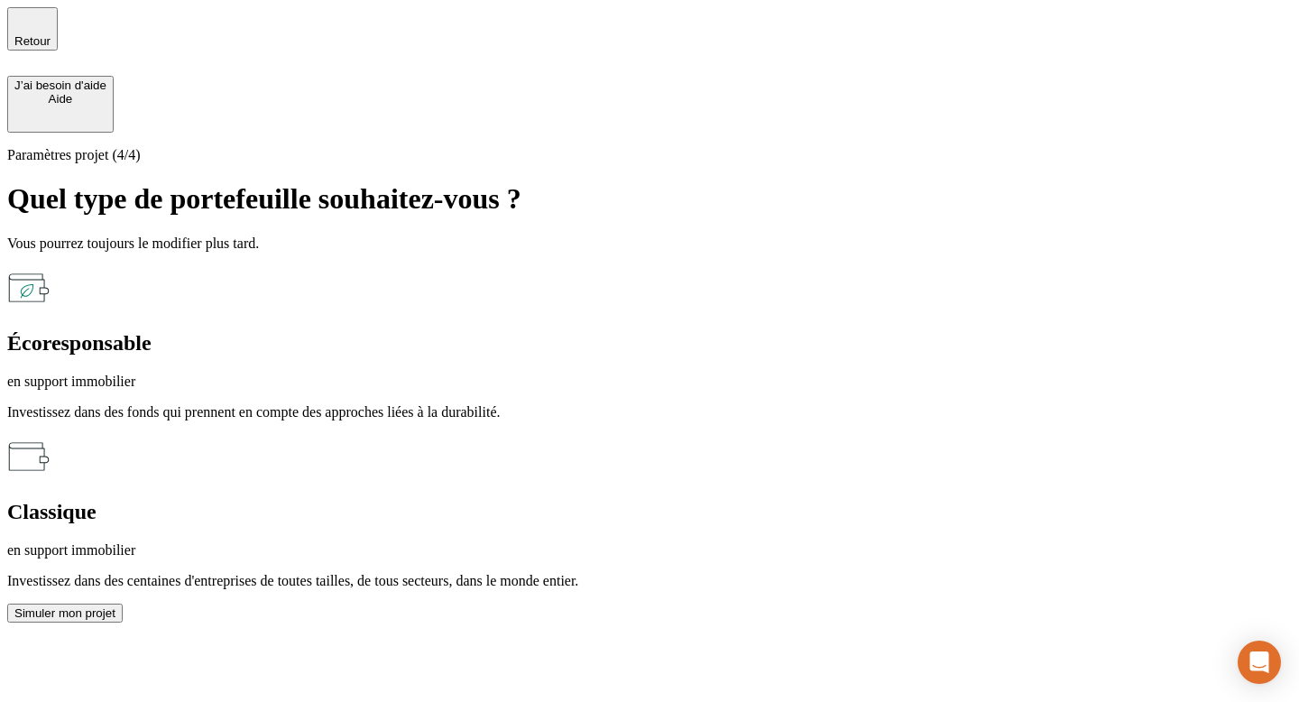
click at [809, 573] on p "Investissez dans des centaines d'entreprises de toutes tailles, de tous secteur…" at bounding box center [649, 581] width 1285 height 16
click at [553, 404] on p "Investissez dans des fonds qui prennent en compte des approches liées à la dura…" at bounding box center [649, 412] width 1285 height 16
click at [749, 500] on div "Classique en support immobilier" at bounding box center [649, 529] width 1285 height 59
click at [452, 266] on div "Écoresponsable en support immobilier Investissez dans des fonds qui prennent en…" at bounding box center [649, 343] width 1285 height 154
click at [123, 604] on button "Simuler mon projet" at bounding box center [65, 613] width 116 height 19
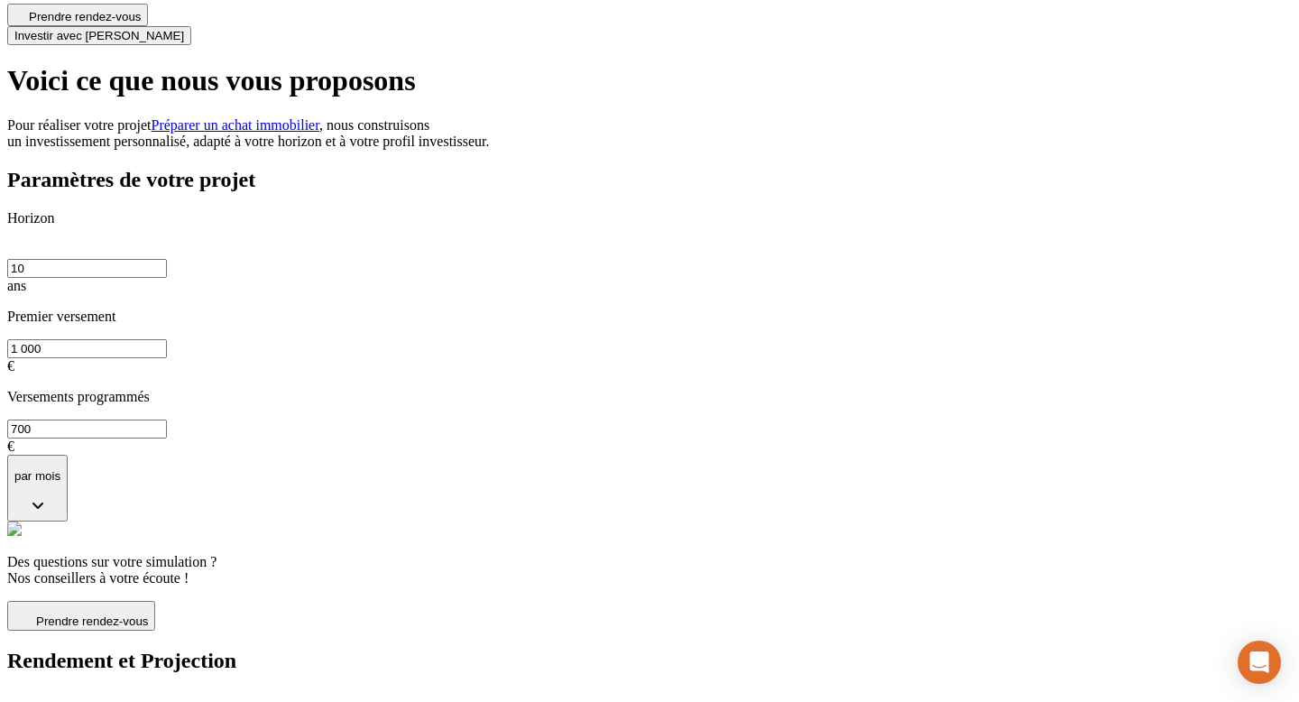
scroll to position [81, 0]
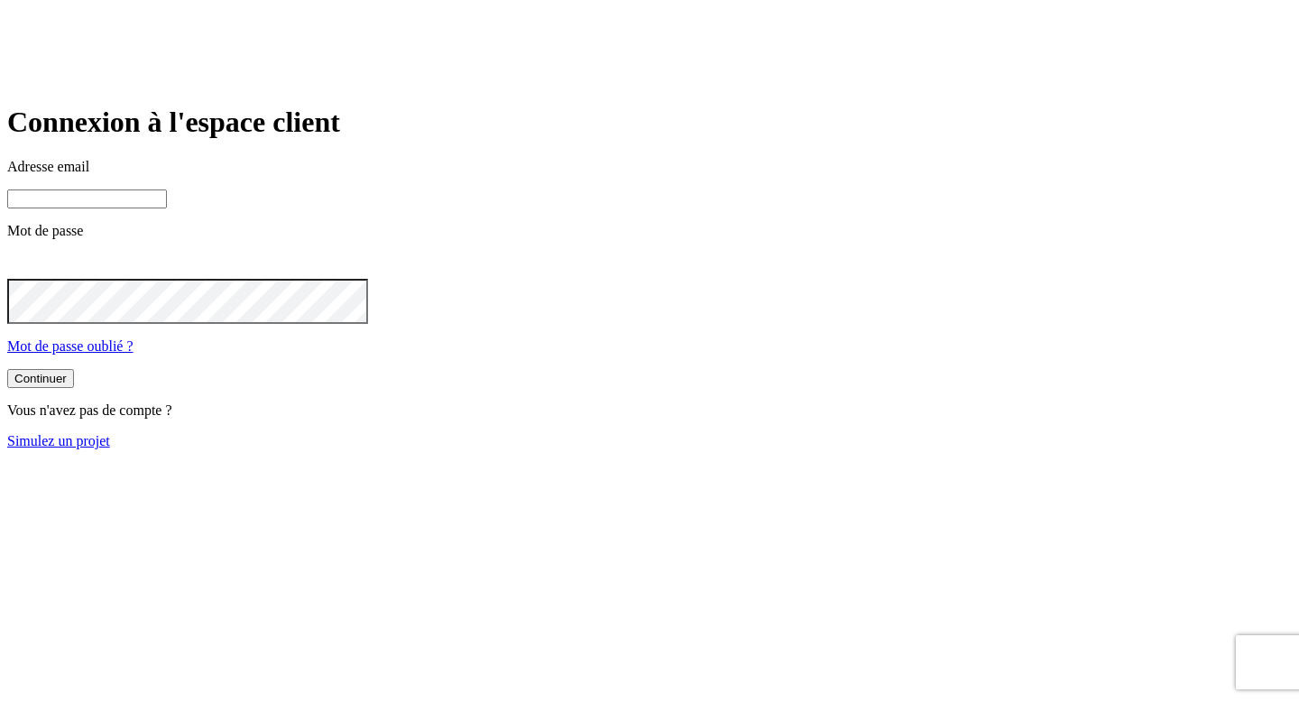
click at [167, 208] on input at bounding box center [87, 199] width 160 height 19
paste input "[PERSON_NAME][DOMAIN_NAME][EMAIL_ADDRESS][DOMAIN_NAME]"
type input "[PERSON_NAME][DOMAIN_NAME][EMAIL_ADDRESS][DOMAIN_NAME]"
click at [581, 355] on div "Adresse email [PERSON_NAME][DOMAIN_NAME][EMAIL_ADDRESS][DOMAIN_NAME] Mot de pas…" at bounding box center [649, 257] width 1285 height 196
click at [74, 388] on button "Continuer" at bounding box center [40, 378] width 67 height 19
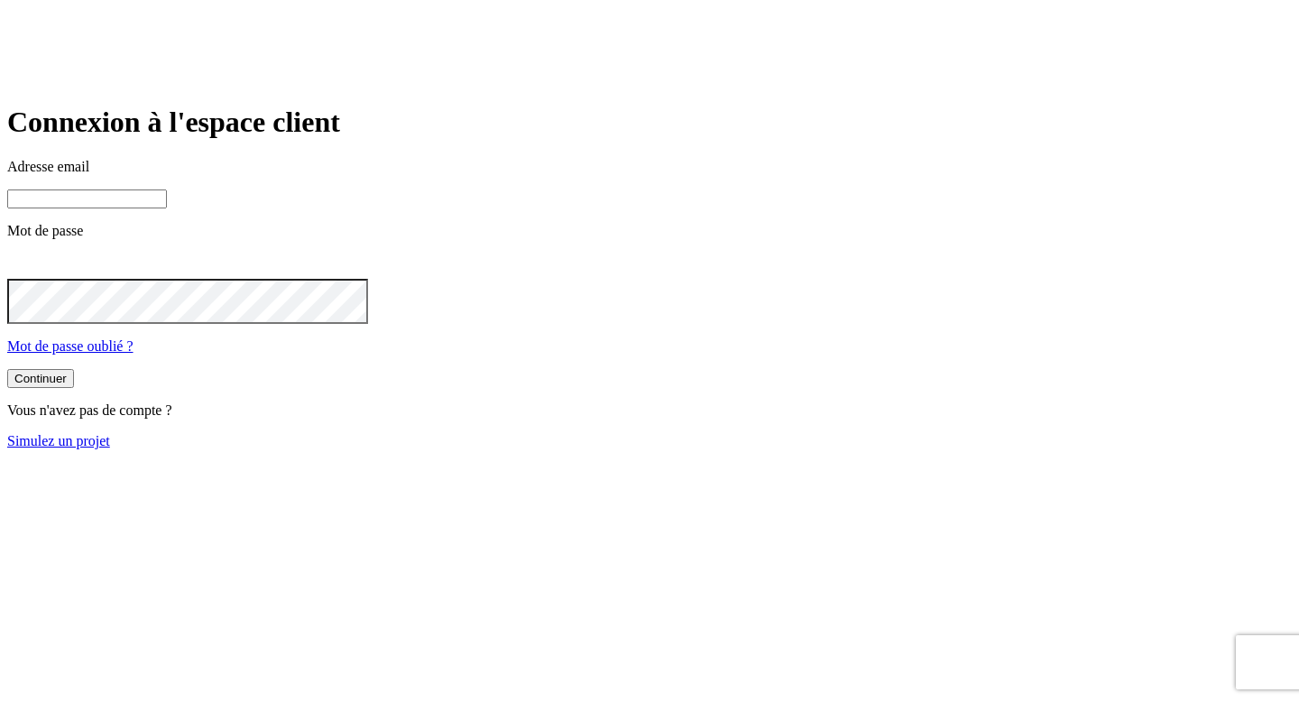
click at [167, 208] on input at bounding box center [87, 199] width 160 height 19
paste input "[PERSON_NAME][DOMAIN_NAME][EMAIL_ADDRESS][DOMAIN_NAME]"
type input "[PERSON_NAME][DOMAIN_NAME][EMAIL_ADDRESS][DOMAIN_NAME]"
click at [74, 388] on button "Continuer" at bounding box center [40, 378] width 67 height 19
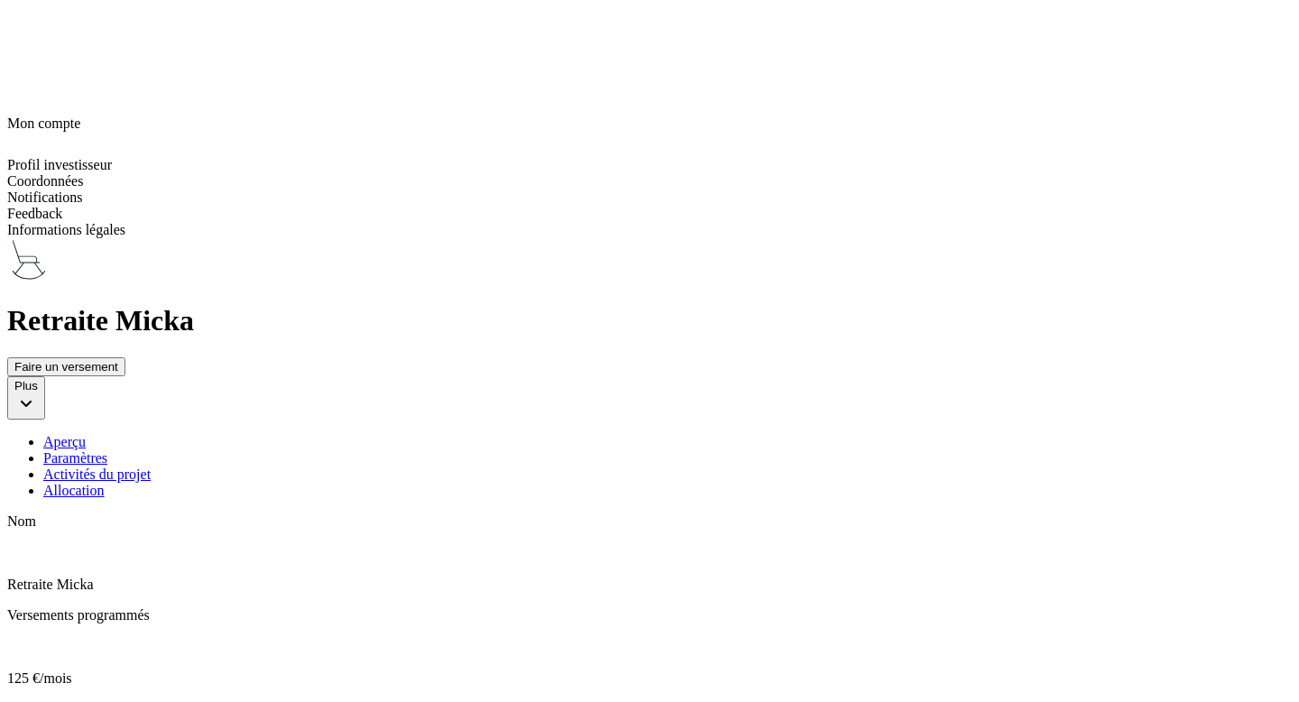
scroll to position [0, 0]
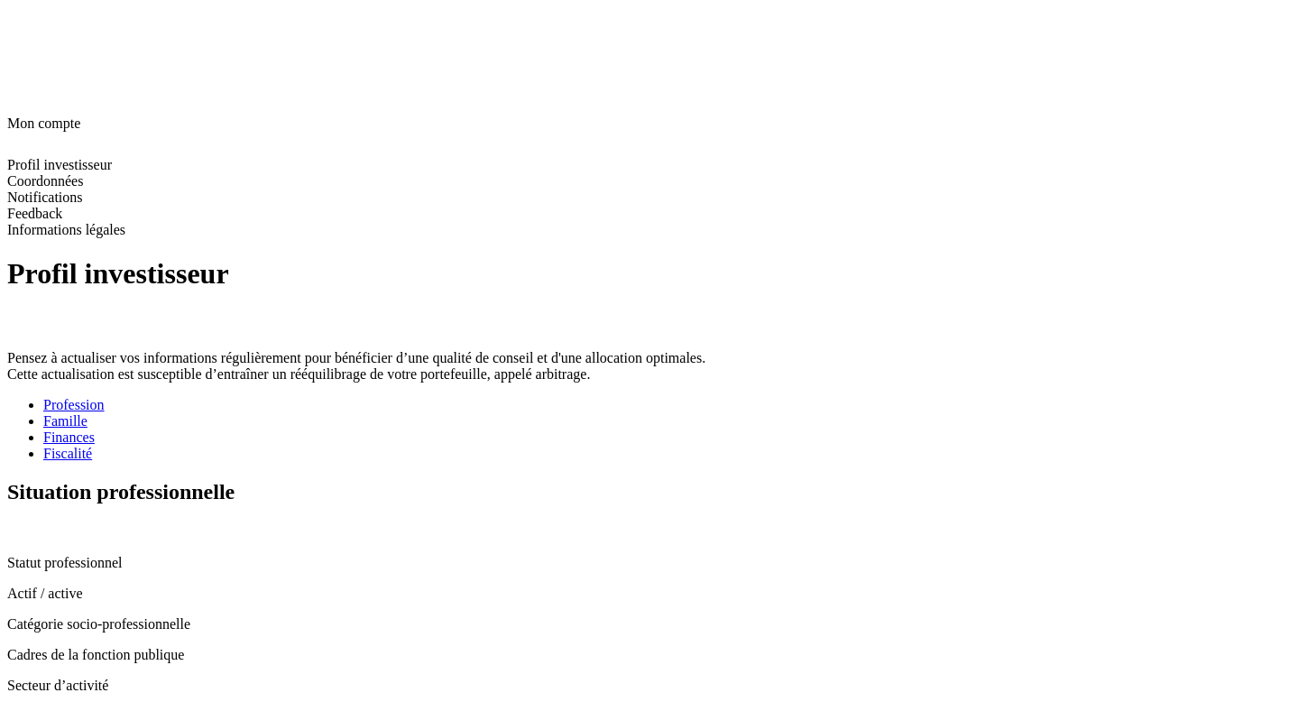
click at [22, 522] on icon at bounding box center [14, 529] width 14 height 14
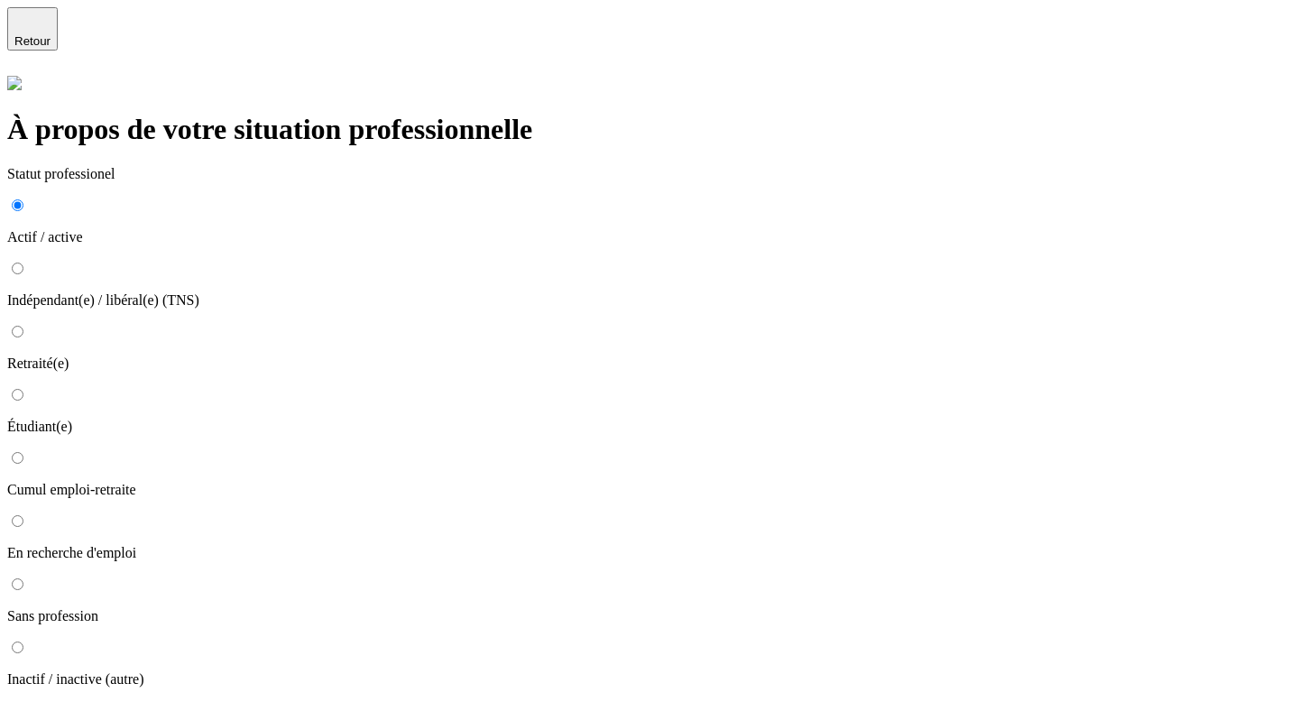
click at [23, 326] on input "Retraité(e)" at bounding box center [18, 332] width 12 height 12
radio input "true"
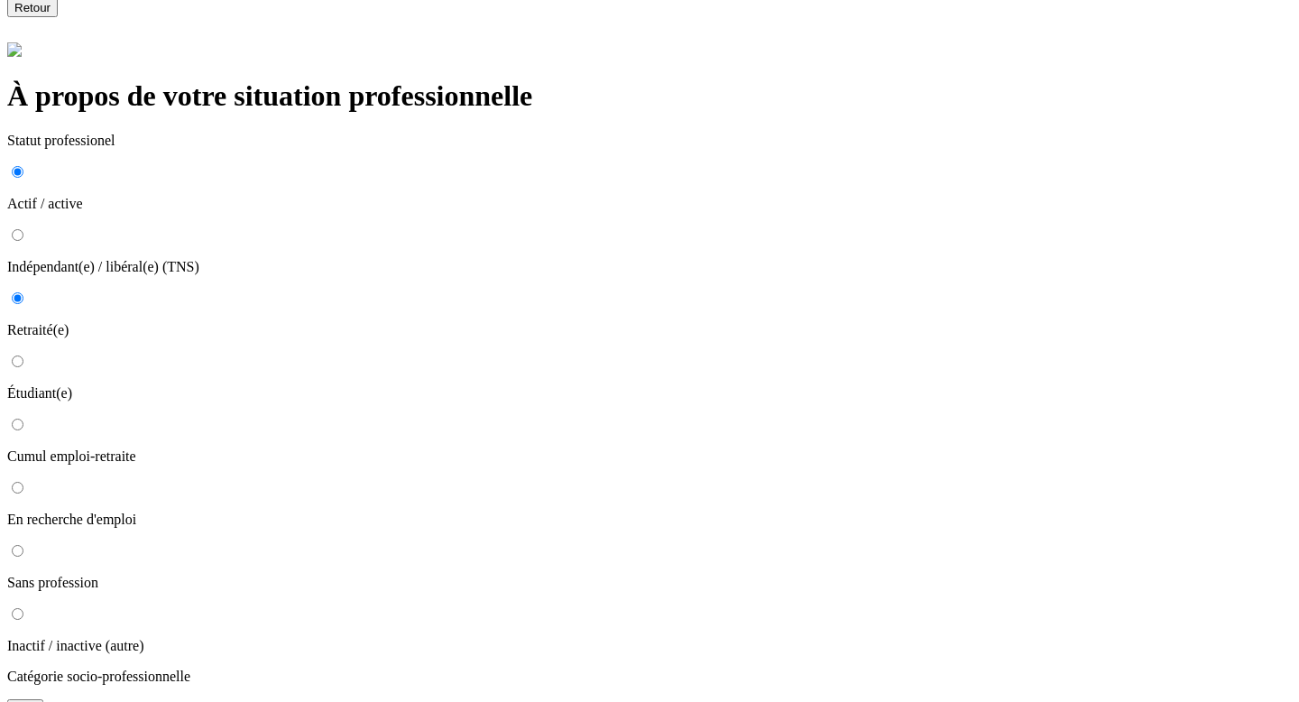
scroll to position [32, 0]
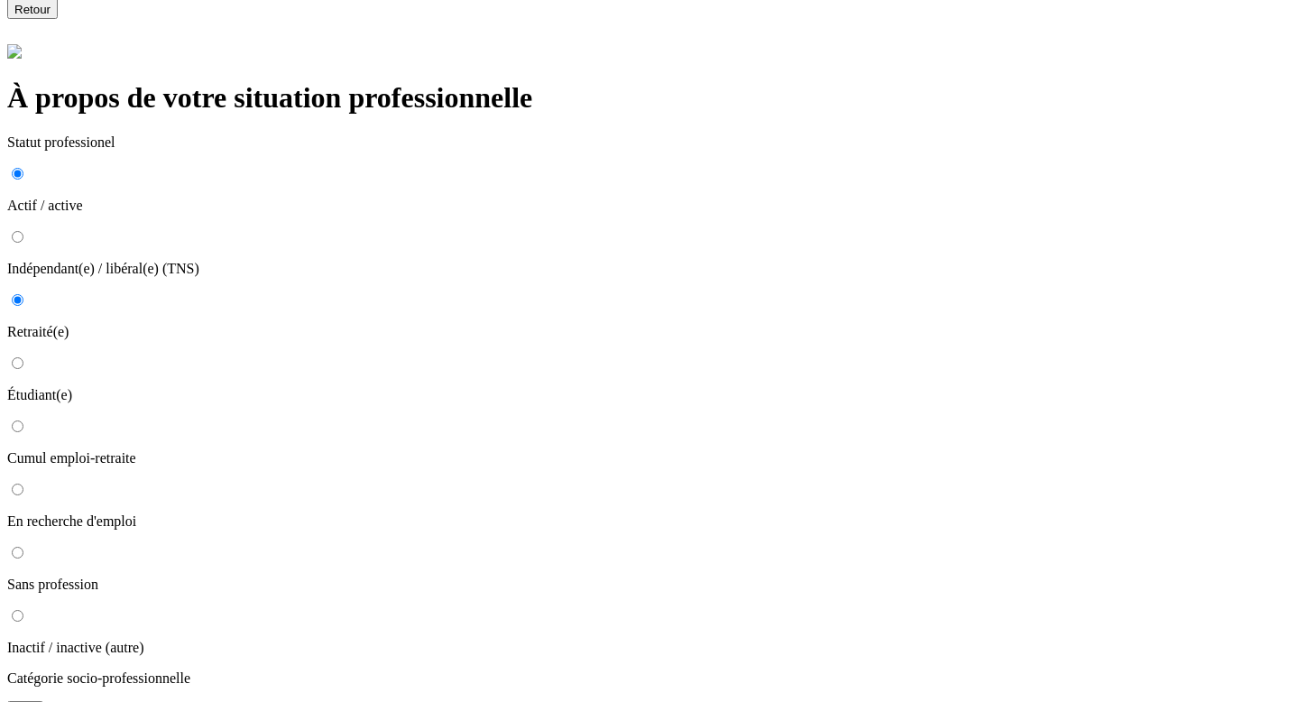
click at [23, 357] on input "Étudiant(e)" at bounding box center [18, 363] width 12 height 12
radio input "true"
type input "Sans activité professionnelle"
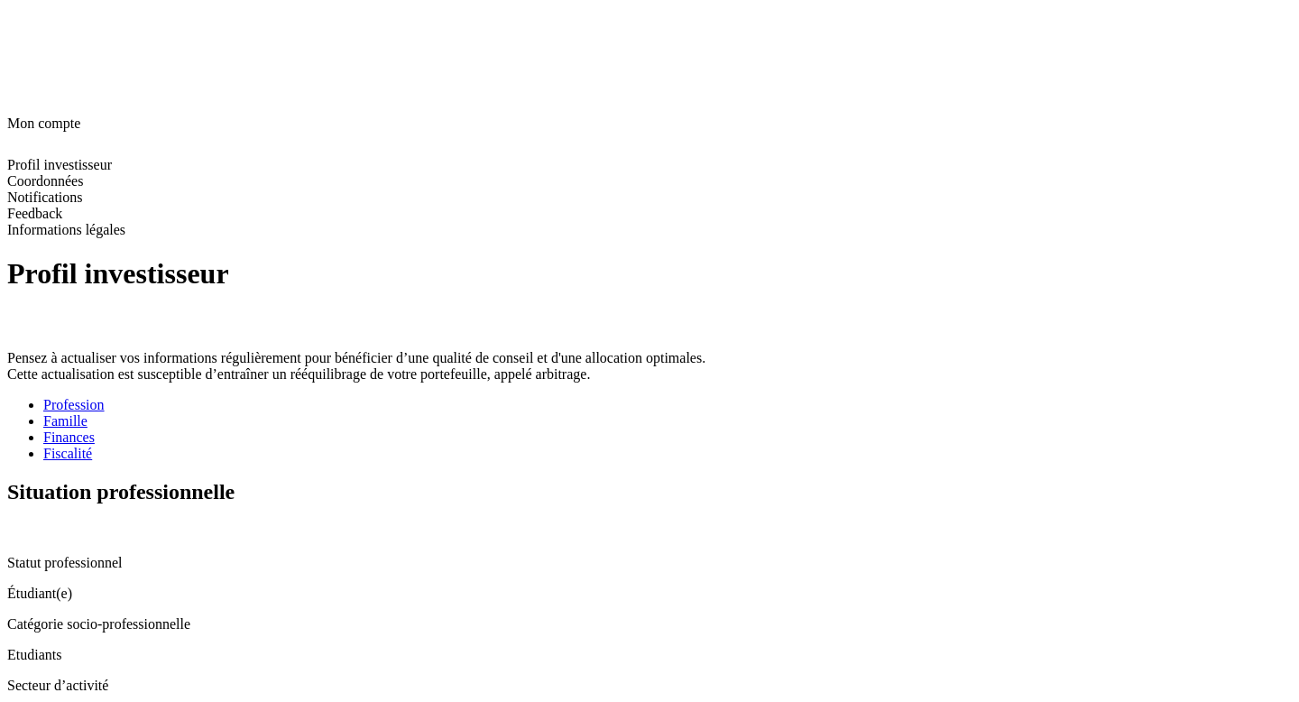
click at [22, 522] on icon at bounding box center [14, 529] width 14 height 14
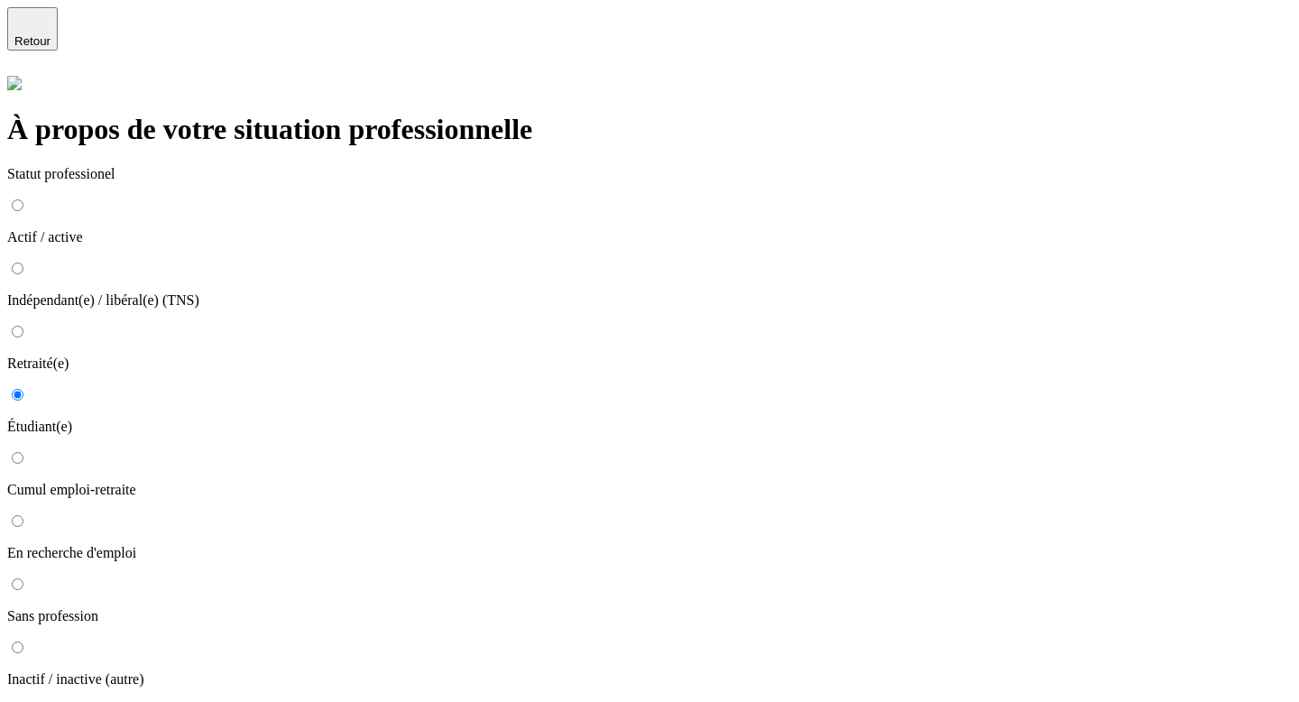
click at [23, 263] on input "Indépendant(e) / libéral(e) (TNS)" at bounding box center [18, 269] width 12 height 12
radio input "true"
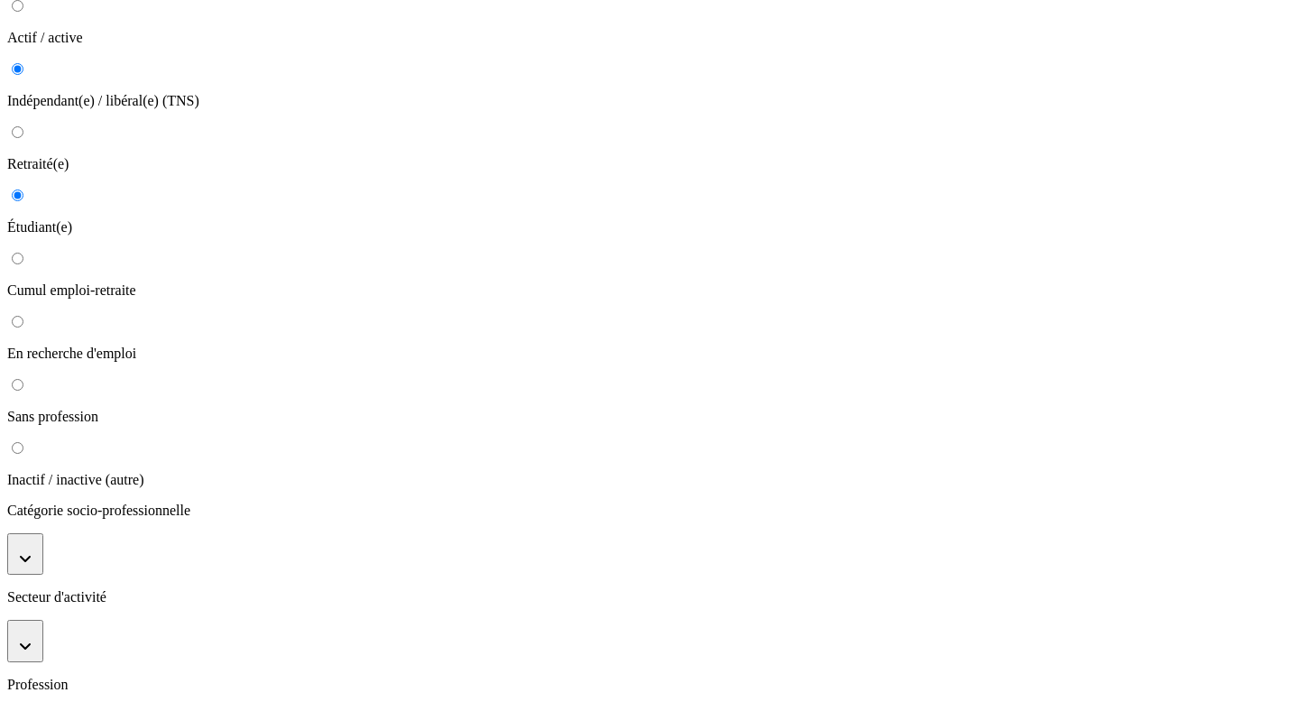
scroll to position [201, 0]
click at [43, 532] on button "button" at bounding box center [25, 553] width 36 height 42
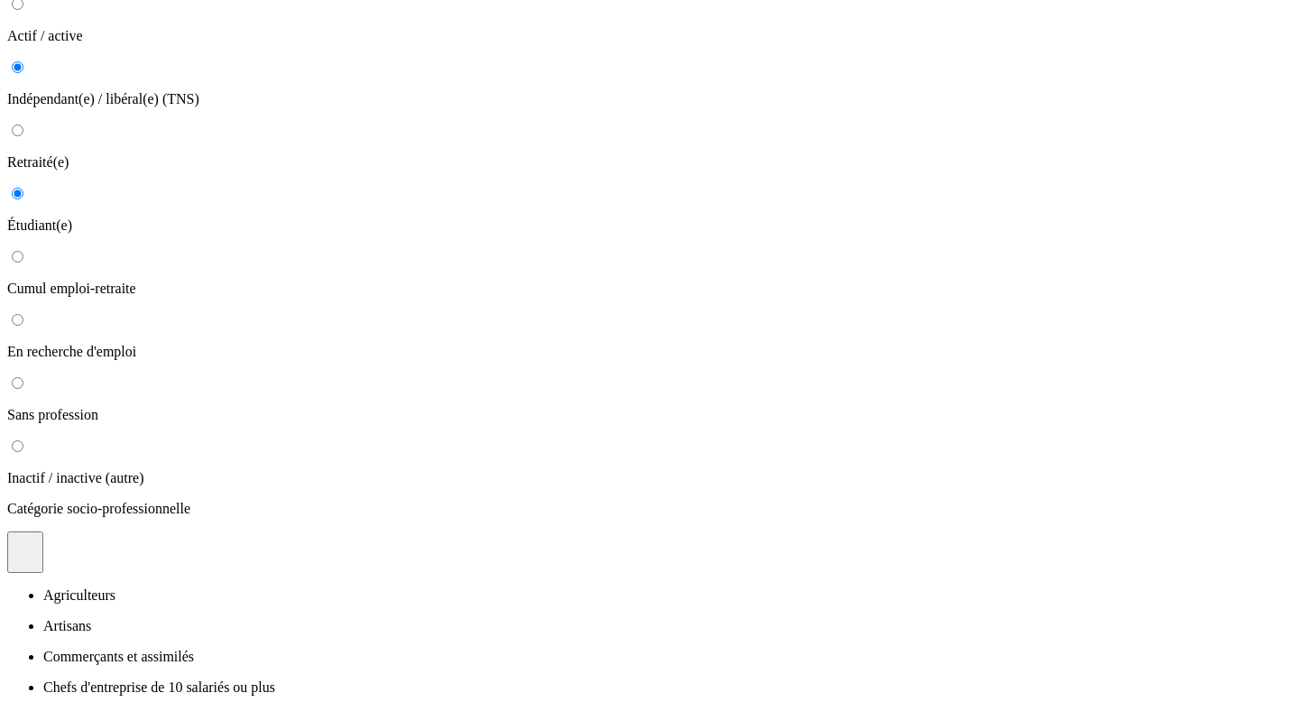
click at [519, 679] on p "Chefs d'entreprise de 10 salariés ou plus" at bounding box center [667, 687] width 1249 height 16
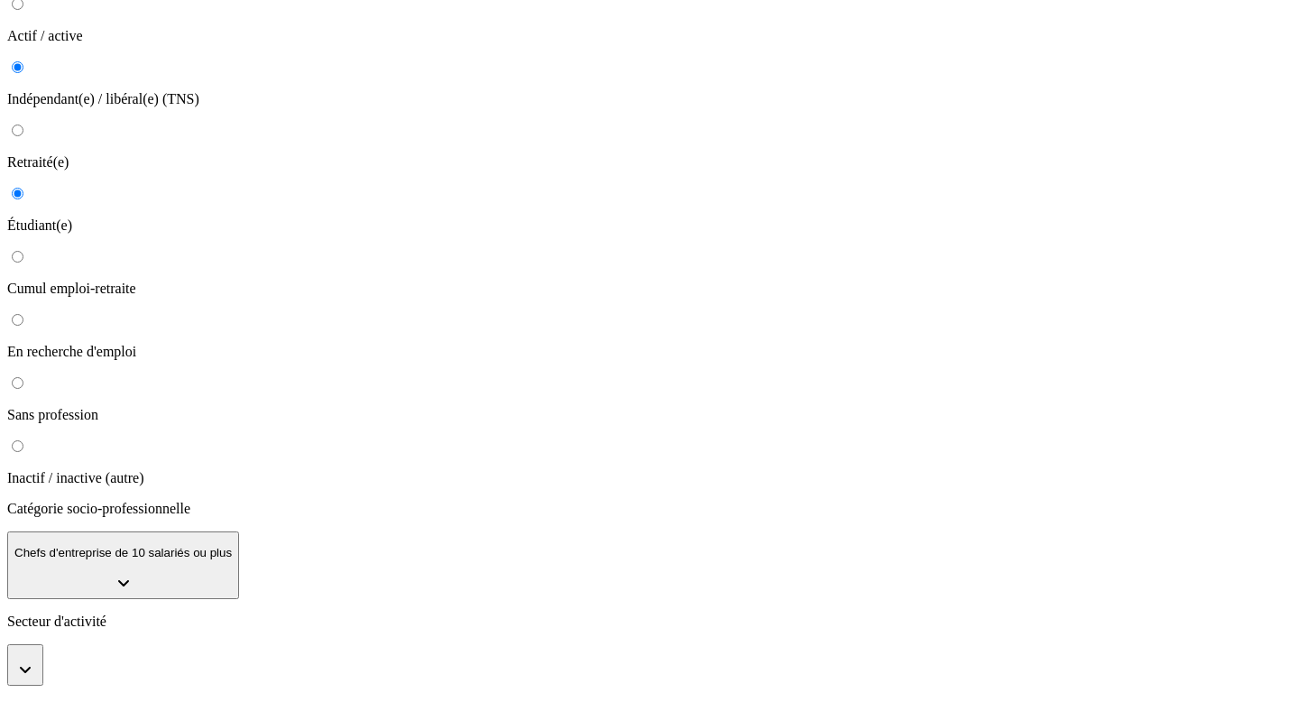
click at [43, 644] on button "button" at bounding box center [25, 665] width 36 height 42
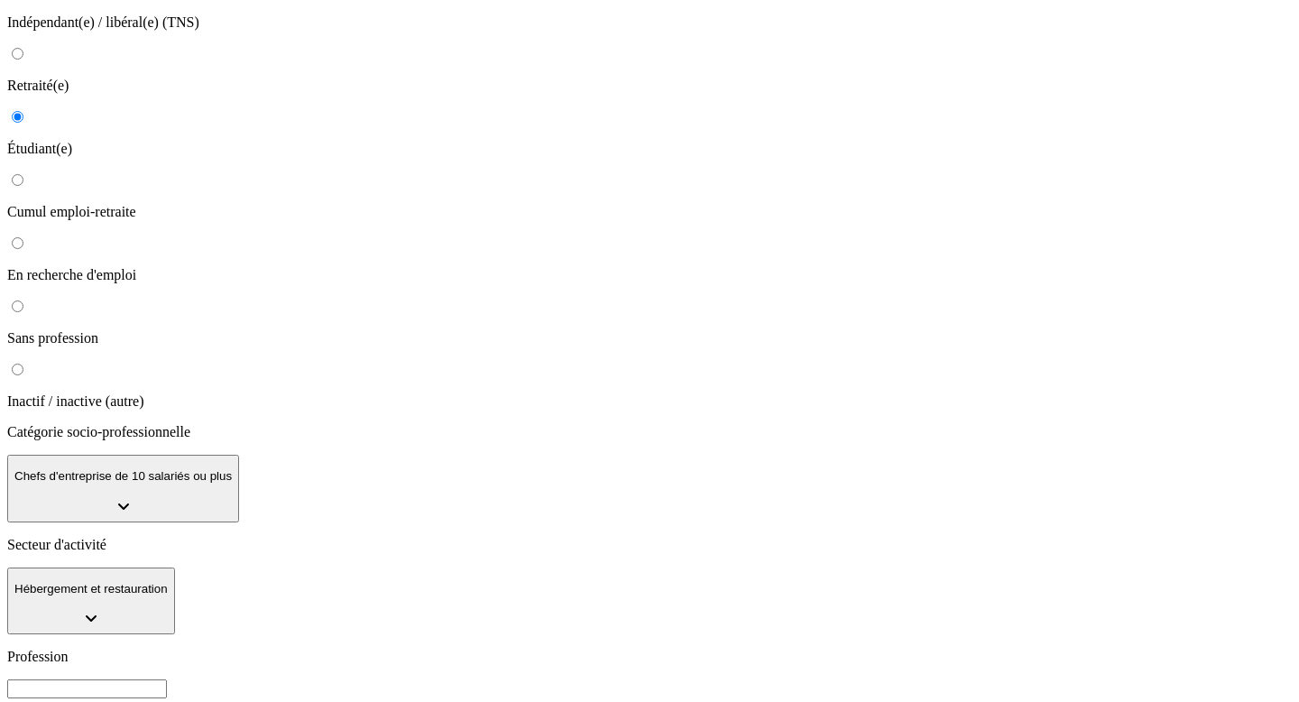
scroll to position [289, 0]
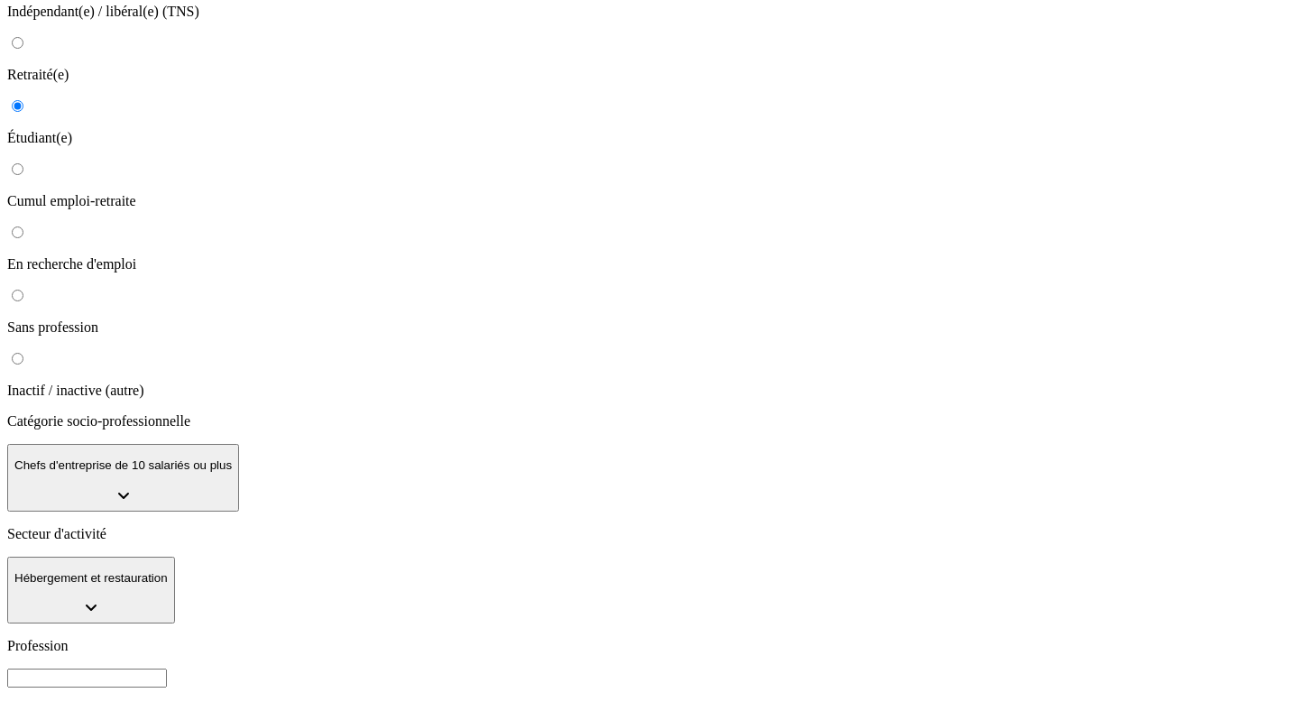
click at [540, 638] on div "Profession" at bounding box center [649, 663] width 1285 height 50
click at [167, 669] on input at bounding box center [87, 678] width 160 height 19
type input "C"
type input "chef [PERSON_NAME]"
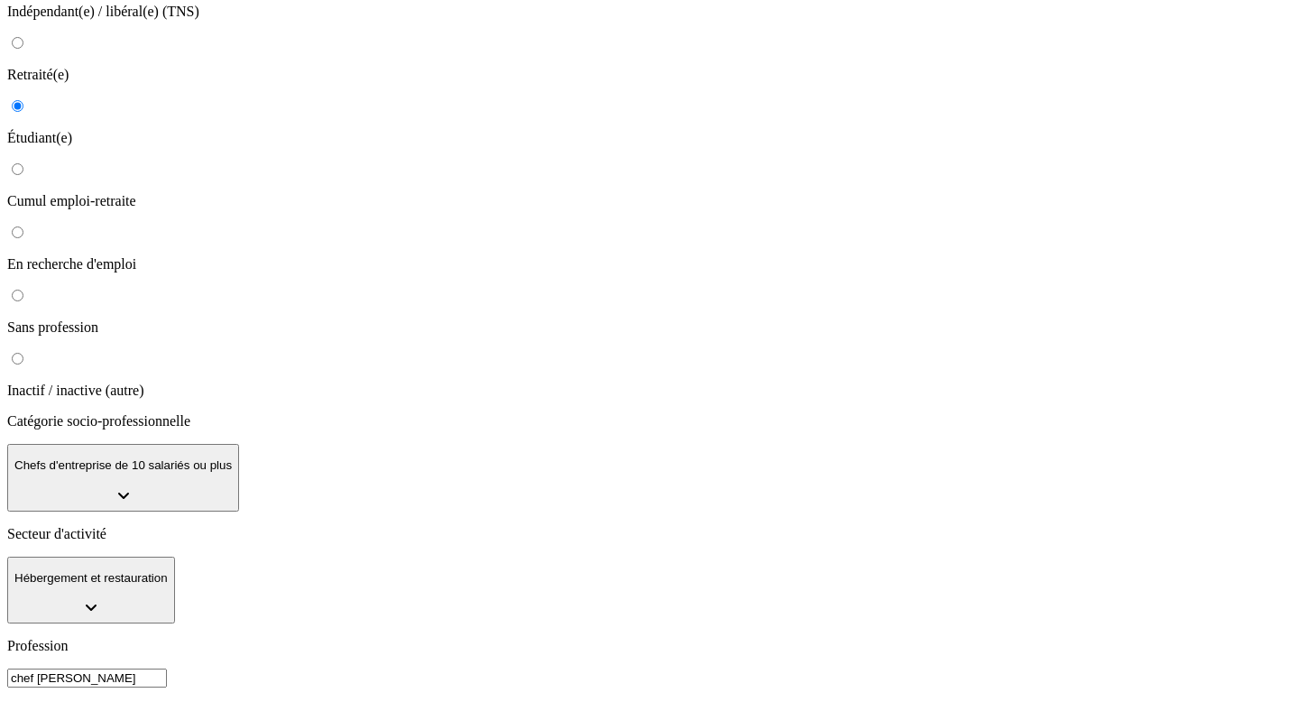
type input "12345678902"
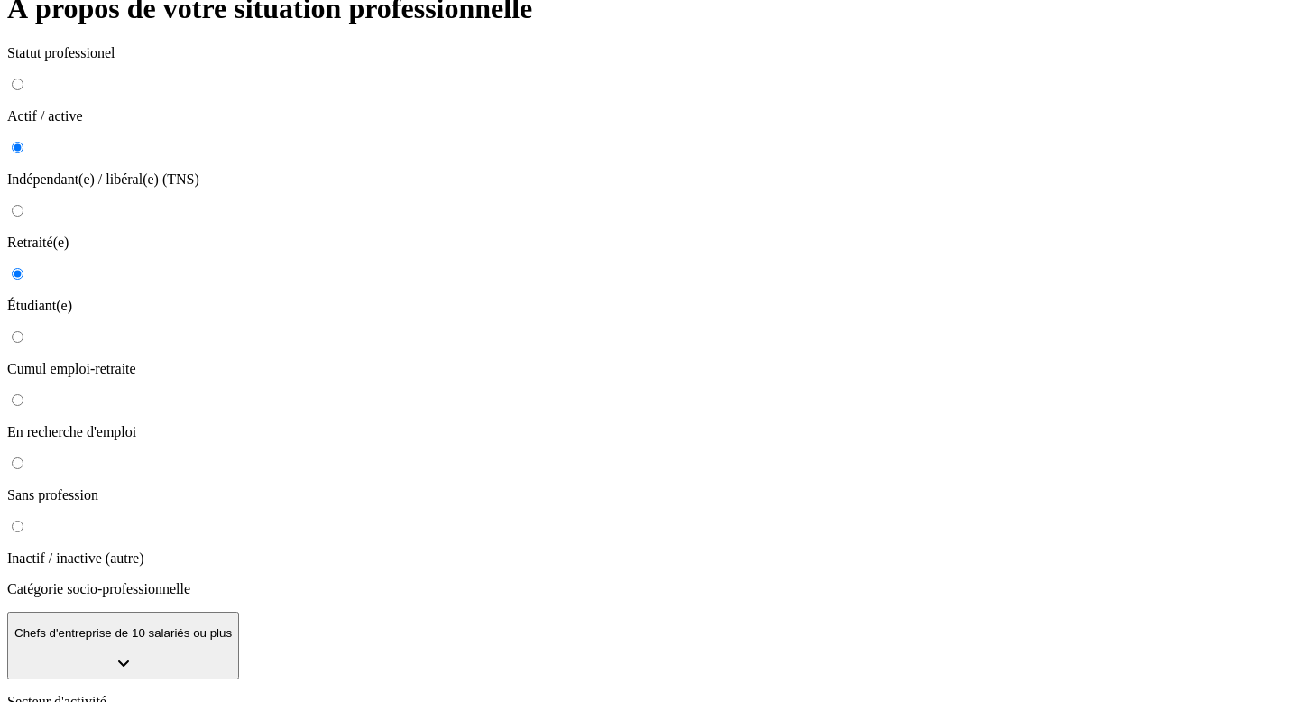
scroll to position [0, 0]
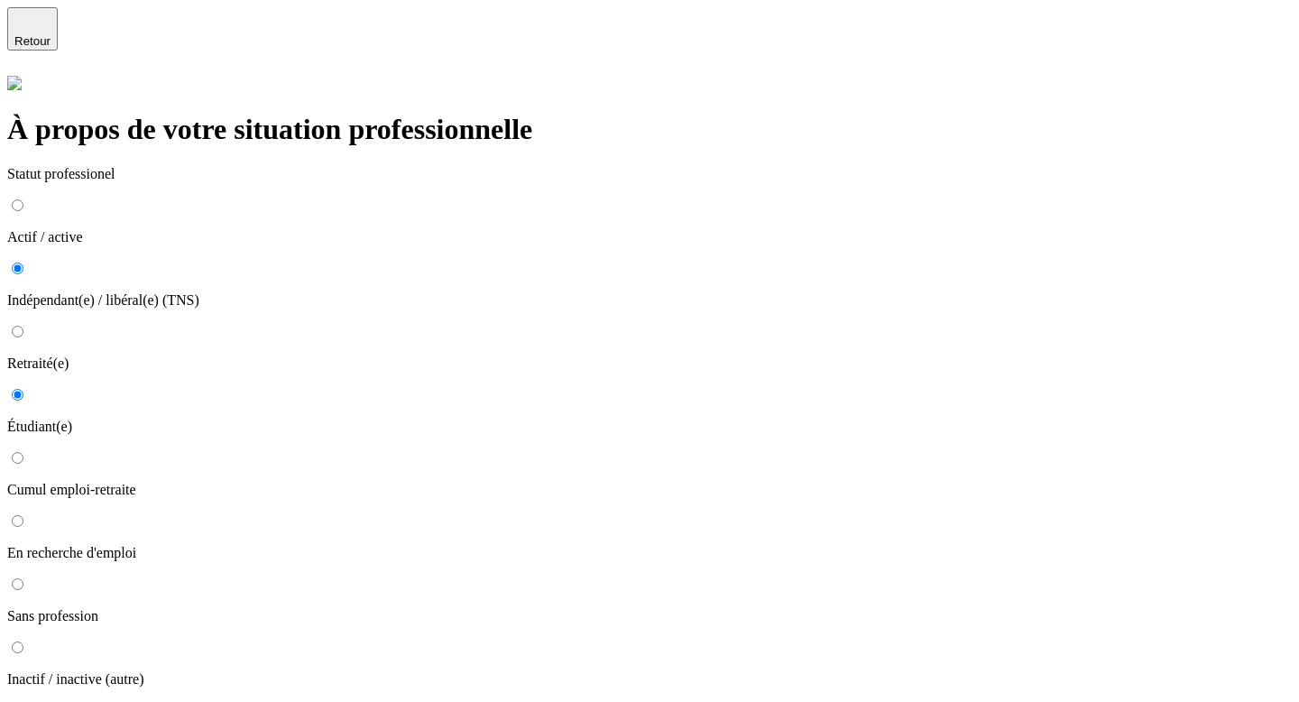
click at [23, 389] on input "Étudiant(e)" at bounding box center [18, 395] width 12 height 12
radio input "true"
type input "Sans activité professionnelle"
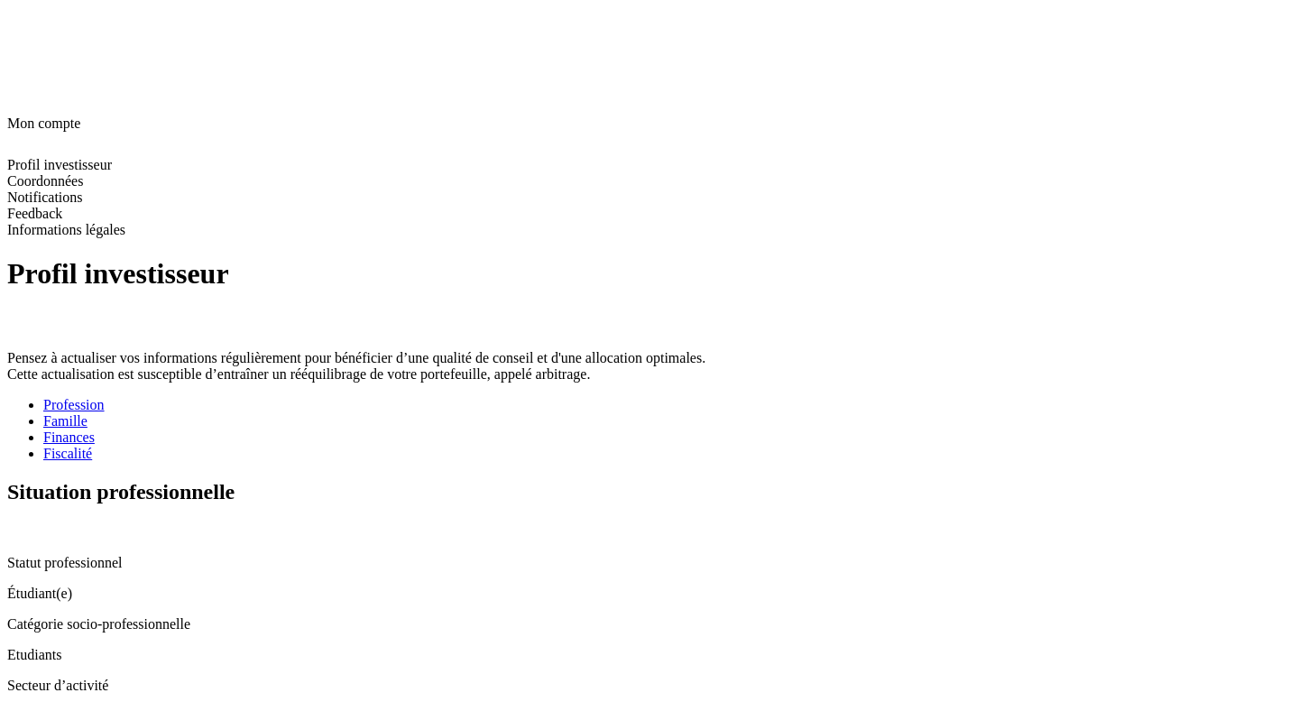
click at [444, 413] on div "Famille" at bounding box center [667, 421] width 1249 height 16
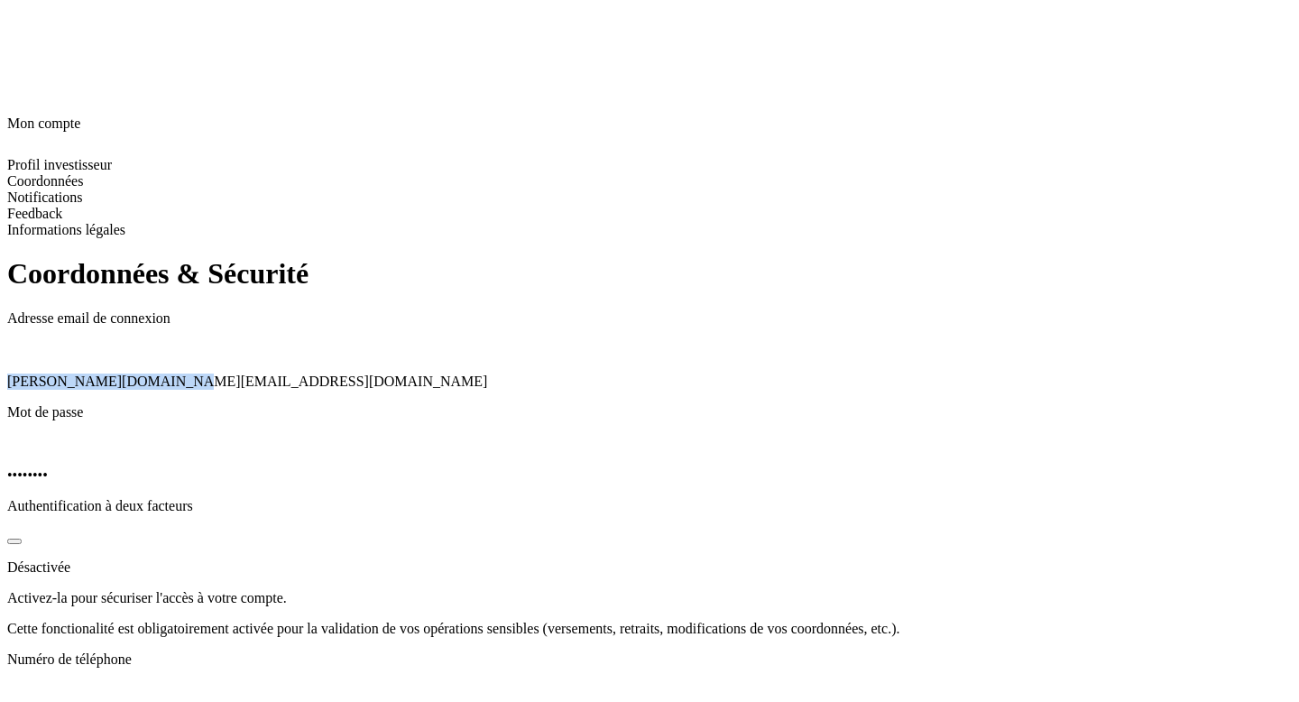
drag, startPoint x: 293, startPoint y: 116, endPoint x: 488, endPoint y: 118, distance: 194.9
click at [488, 257] on div "Coordonnées & Sécurité Adresse email de connexion [PERSON_NAME][DOMAIN_NAME][EM…" at bounding box center [649, 573] width 1285 height 633
copy span "[PERSON_NAME][DOMAIN_NAME][EMAIL_ADDRESS][DOMAIN_NAME]"
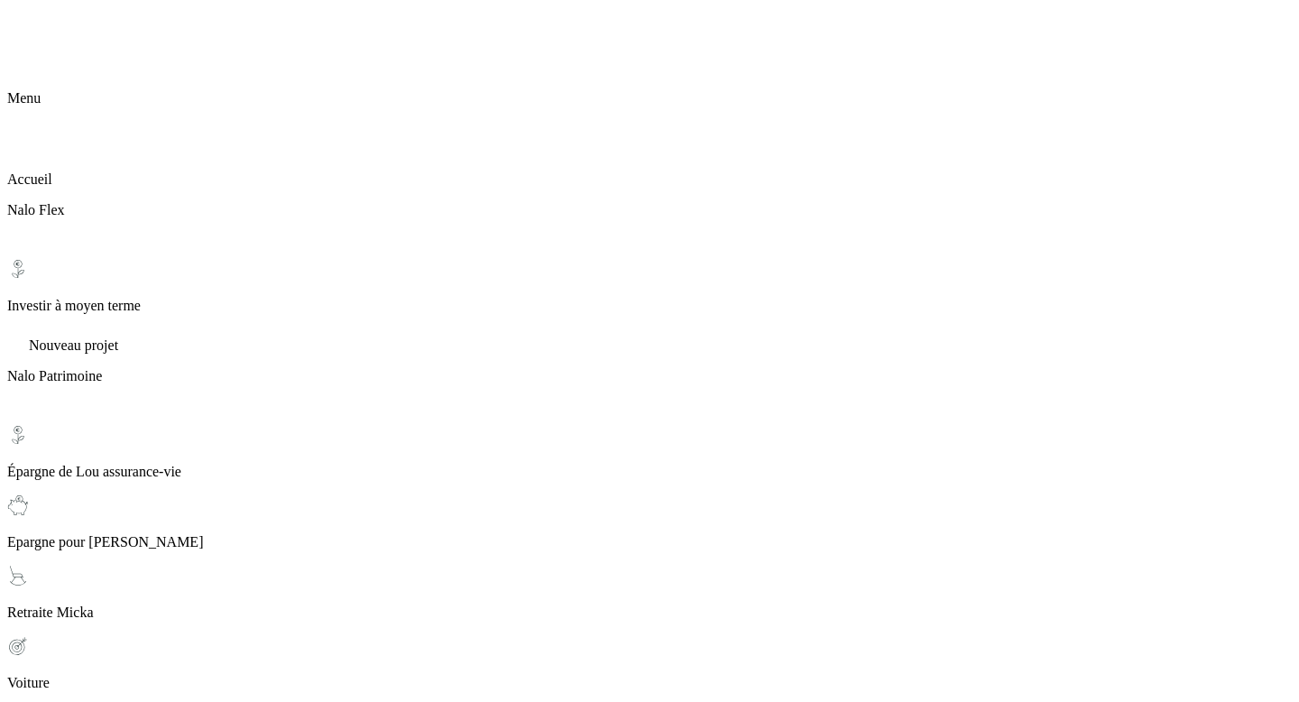
scroll to position [107, 0]
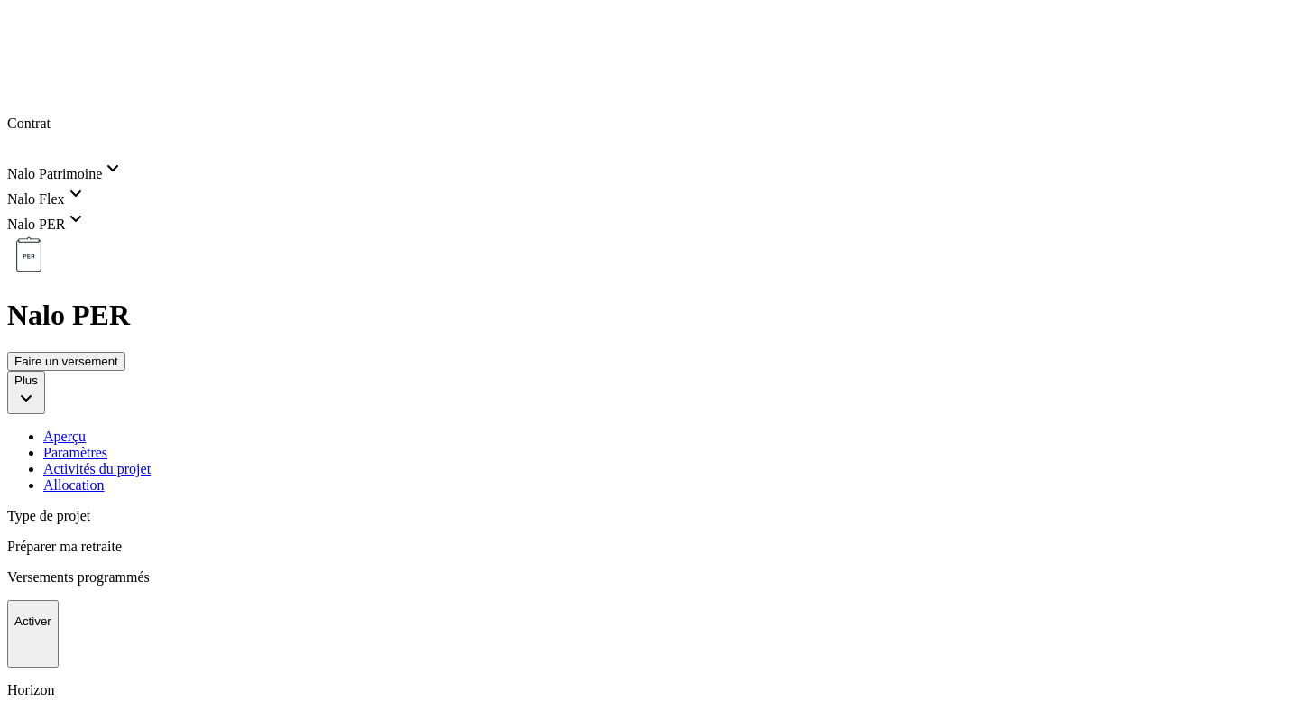
scroll to position [0, 0]
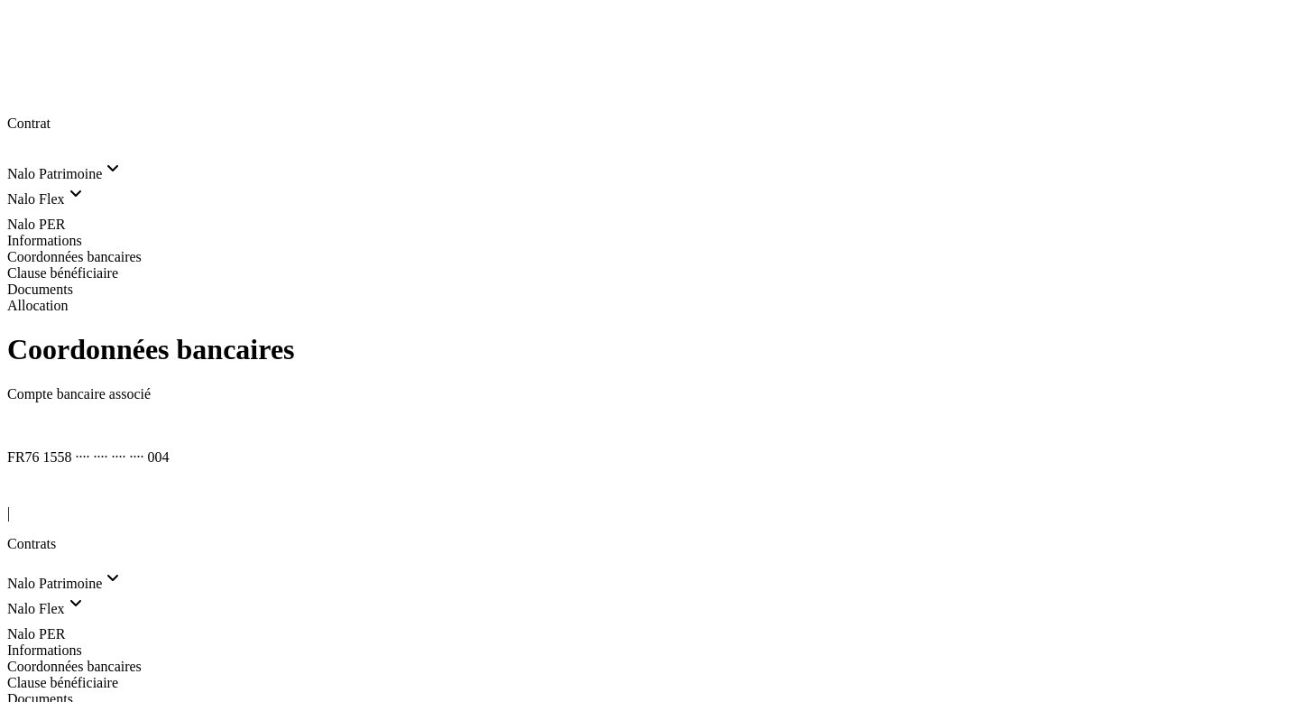
click at [22, 417] on icon at bounding box center [14, 424] width 14 height 14
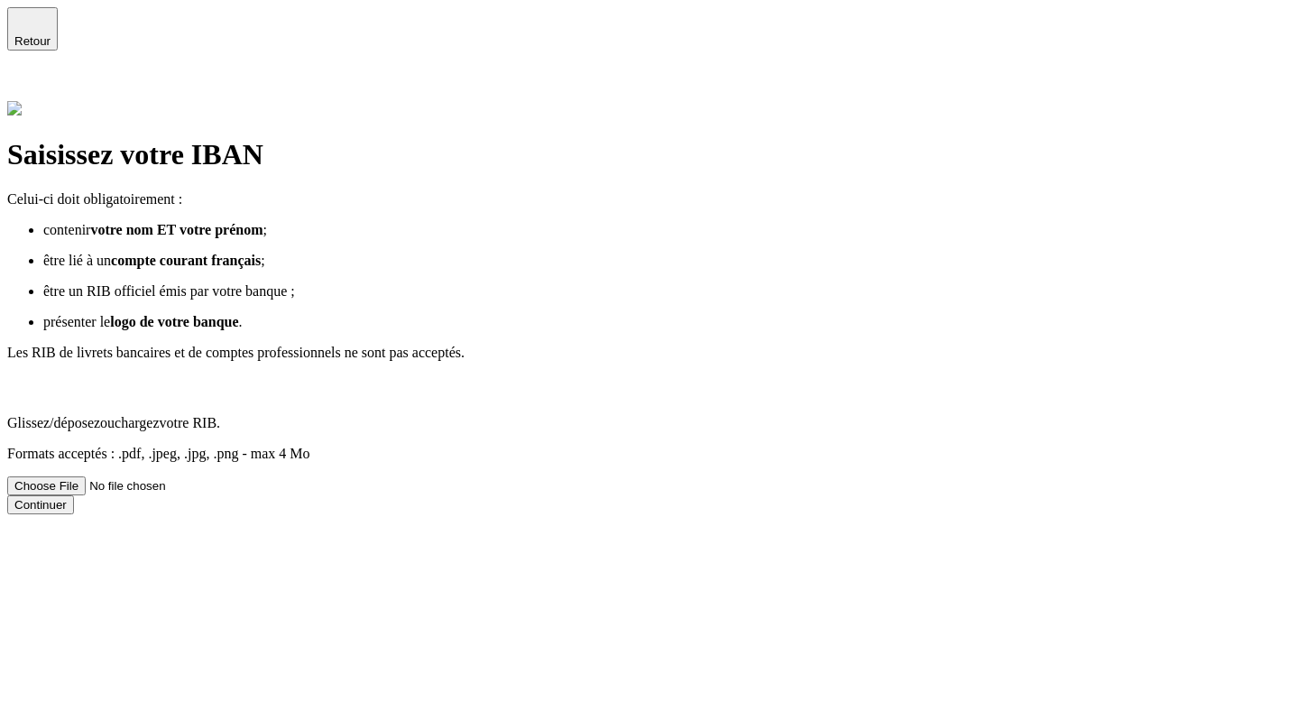
click at [220, 415] on span "Glissez/déposez ou chargez votre RIB." at bounding box center [113, 422] width 213 height 15
click at [236, 476] on input "Glissez/déposez ou chargez votre RIB. Formats acceptés : .pdf, .jpeg, .jpg, .pn…" at bounding box center [121, 485] width 228 height 19
click at [74, 495] on button "Continuer" at bounding box center [40, 504] width 67 height 19
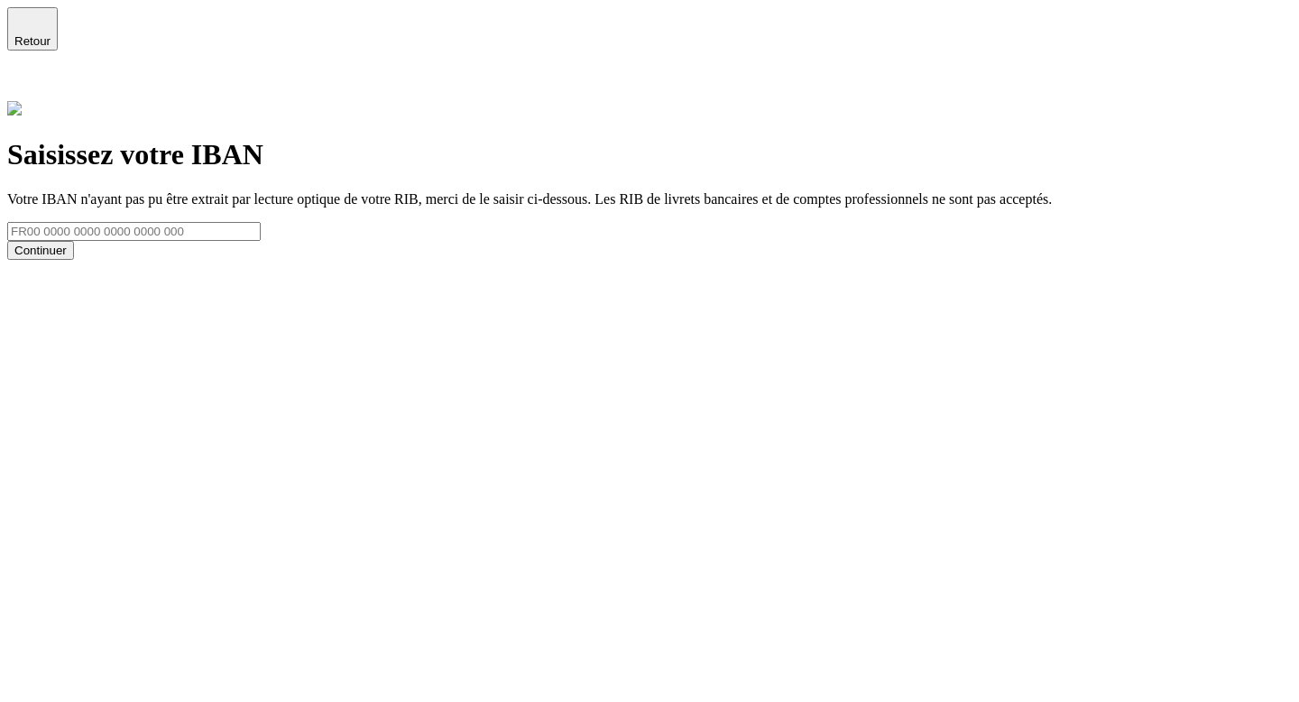
click at [261, 237] on input "text" at bounding box center [134, 231] width 254 height 19
paste input "[FINANCIAL_ID]"
type input "[FINANCIAL_ID]"
click at [74, 260] on button "Continuer" at bounding box center [40, 250] width 67 height 19
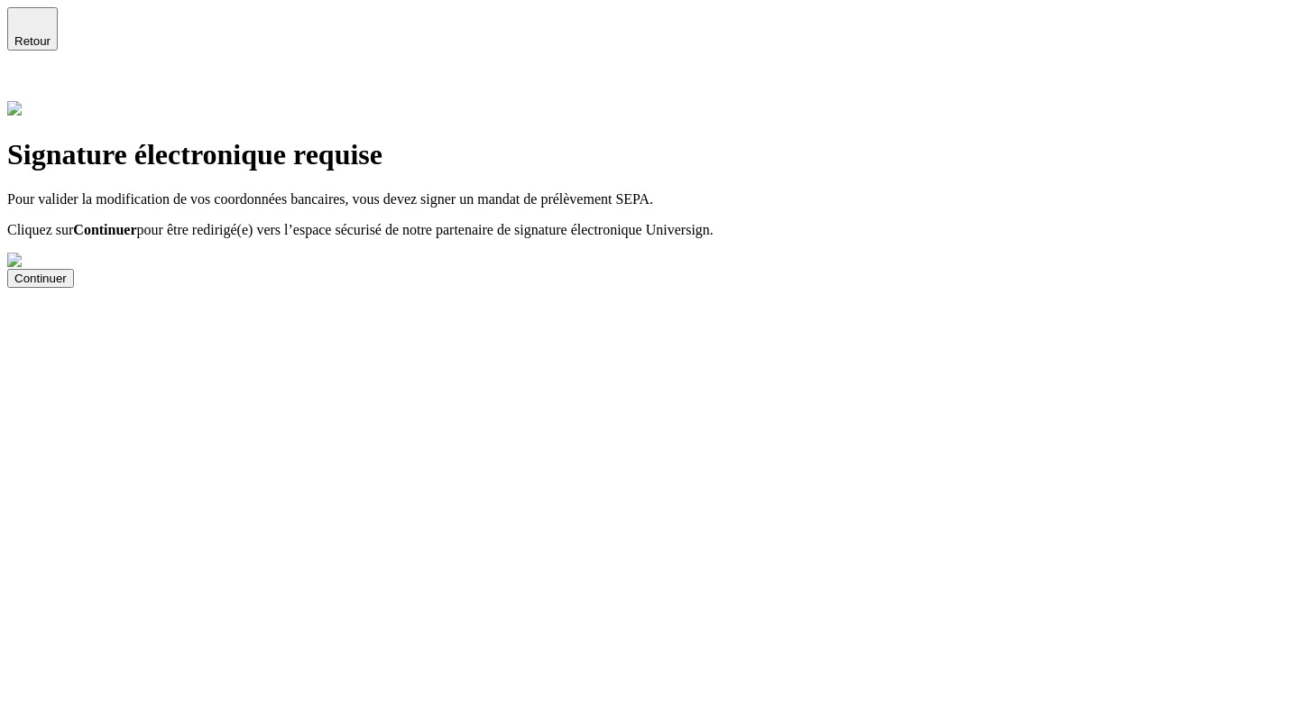
click at [74, 288] on button "Continuer" at bounding box center [40, 278] width 67 height 19
